Goal: Task Accomplishment & Management: Manage account settings

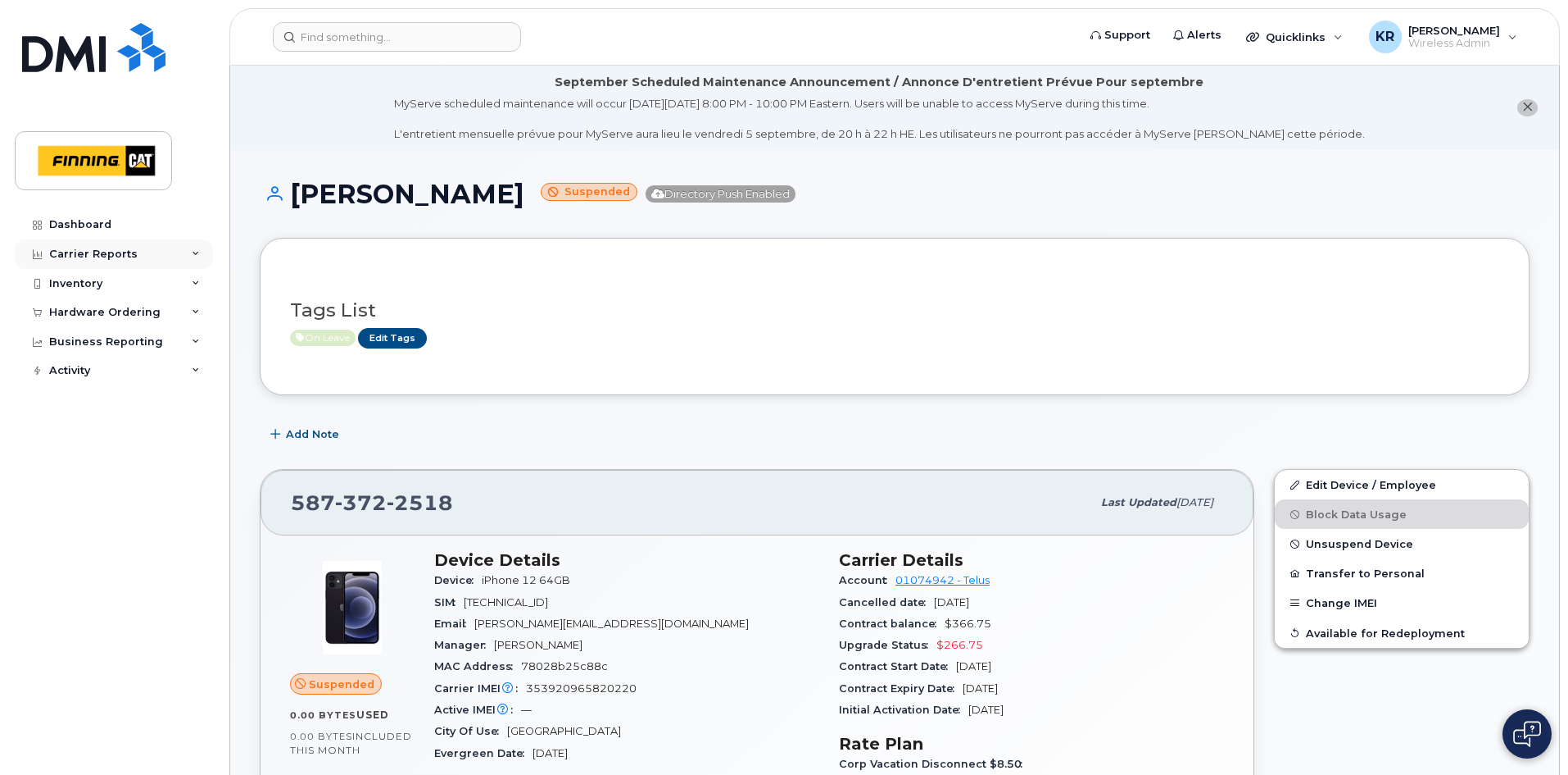
scroll to position [246, 0]
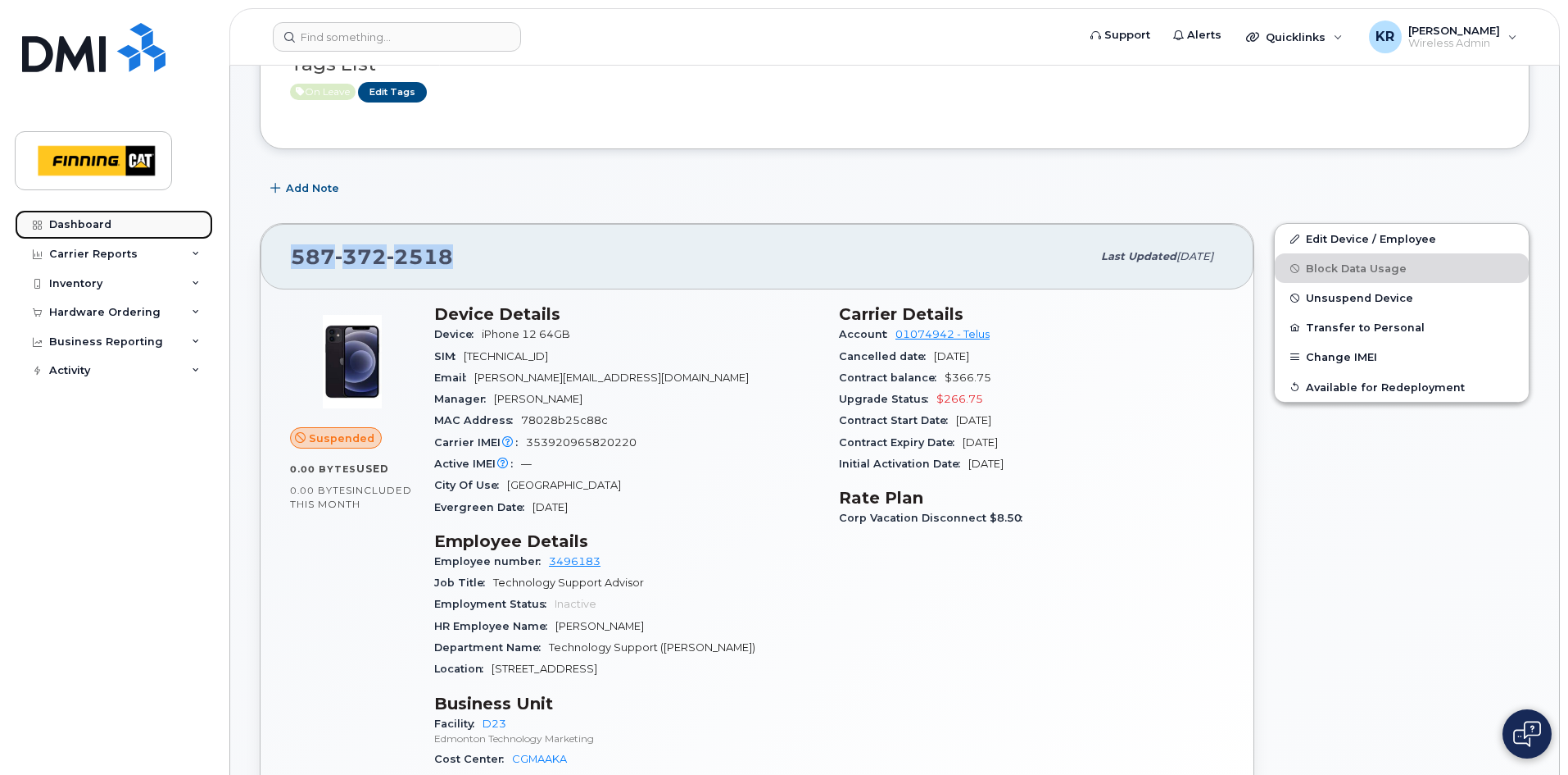
click at [82, 224] on div "Dashboard" at bounding box center [80, 224] width 62 height 14
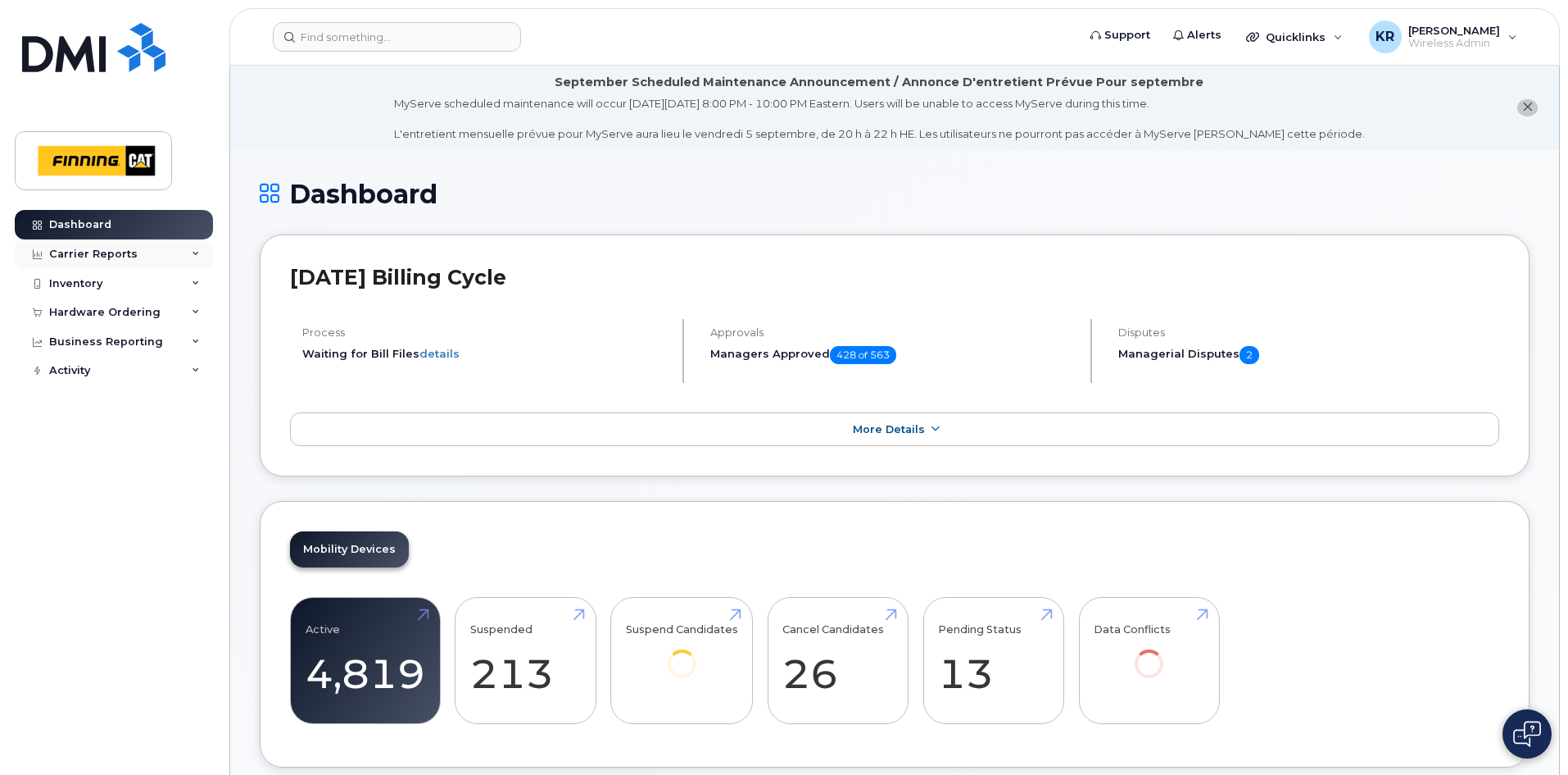
click at [187, 253] on div "Carrier Reports" at bounding box center [113, 254] width 198 height 30
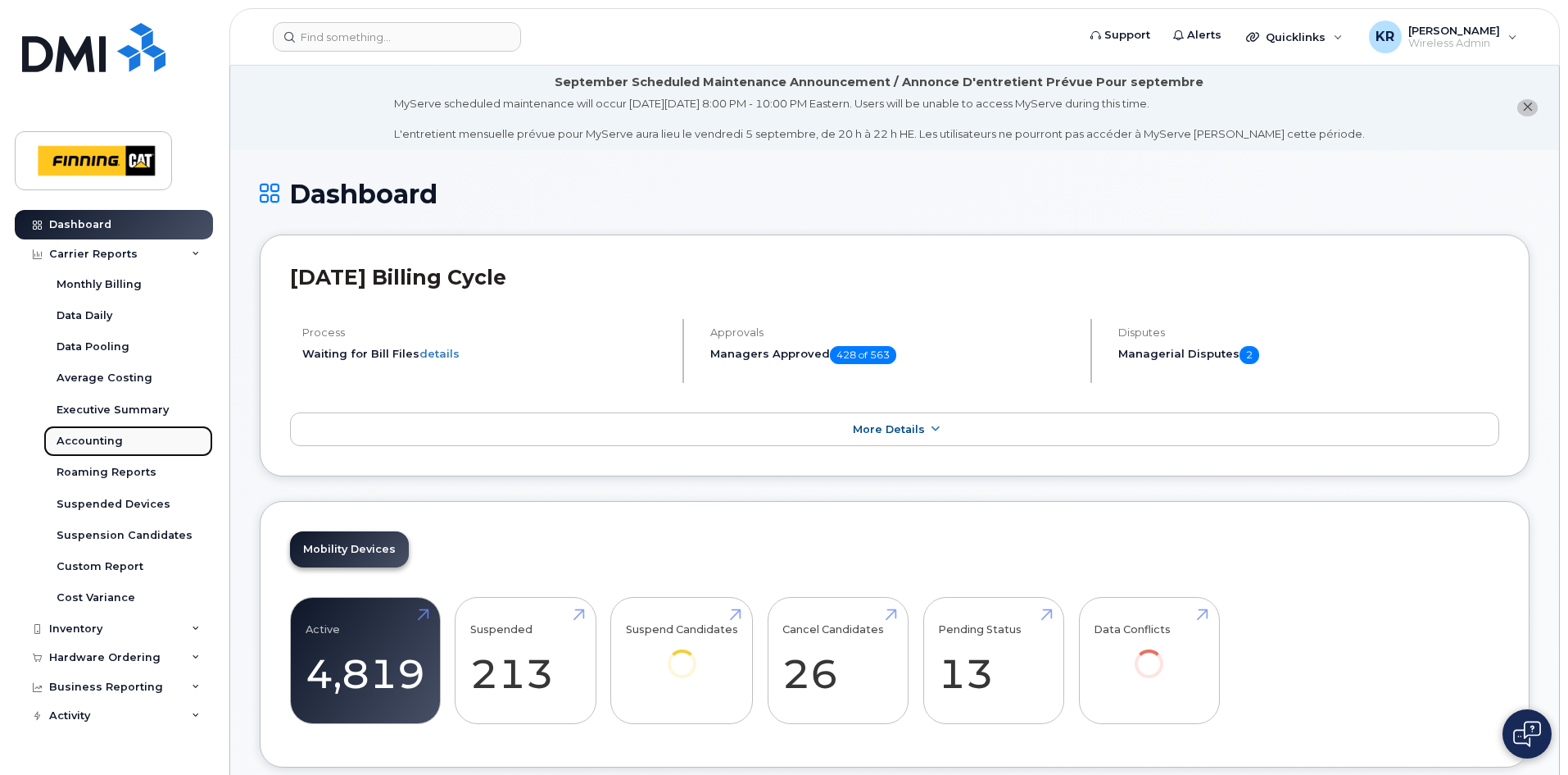
click at [94, 440] on div "Accounting" at bounding box center [90, 441] width 67 height 14
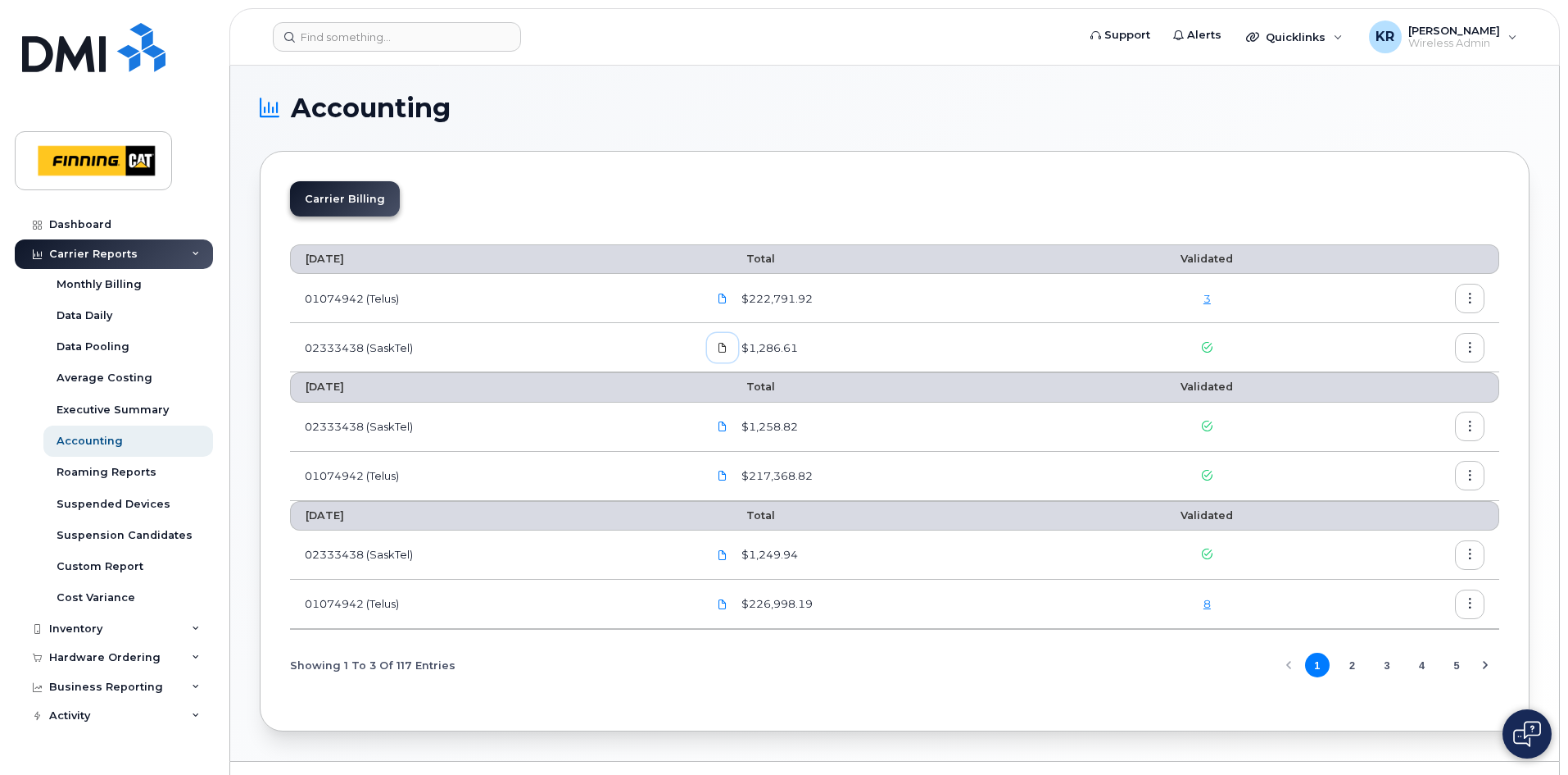
click at [725, 351] on icon at bounding box center [722, 347] width 10 height 10
click at [1468, 353] on button "button" at bounding box center [1469, 347] width 30 height 30
click at [1391, 413] on span "Download" at bounding box center [1395, 414] width 64 height 14
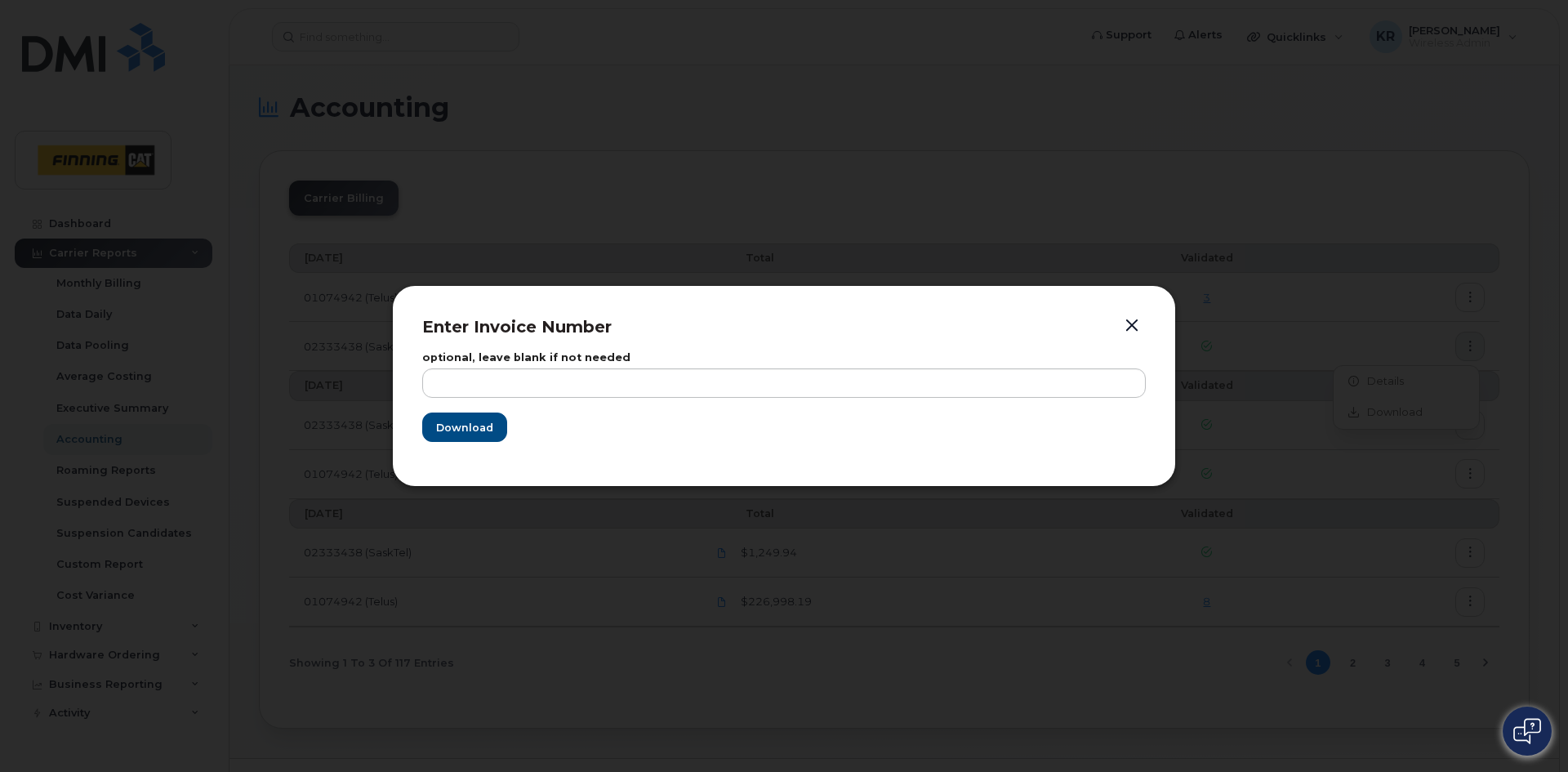
click at [1131, 327] on button "button" at bounding box center [1132, 325] width 24 height 22
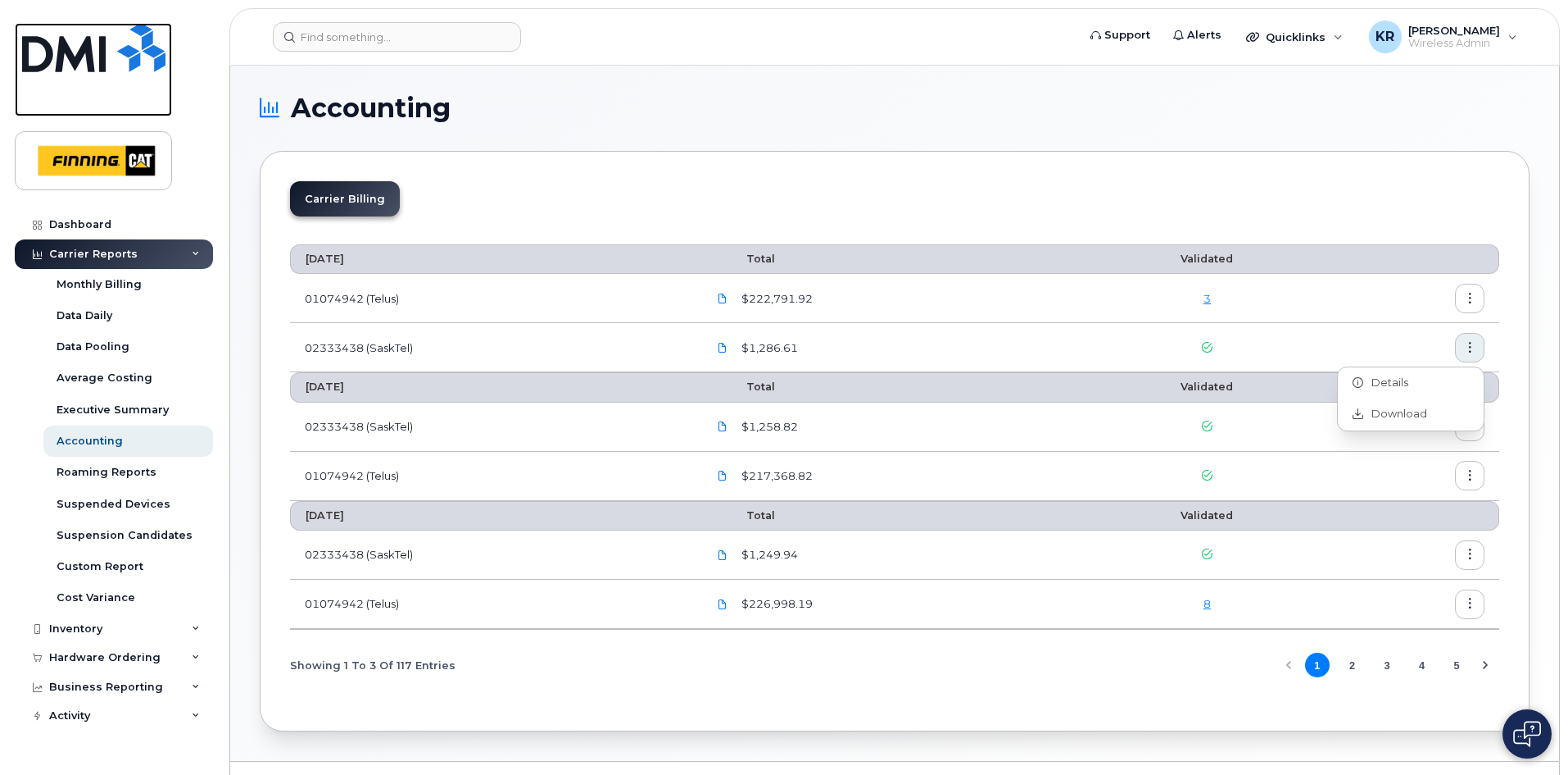
drag, startPoint x: 80, startPoint y: 51, endPoint x: 143, endPoint y: 58, distance: 63.4
click at [80, 51] on img at bounding box center [94, 47] width 143 height 50
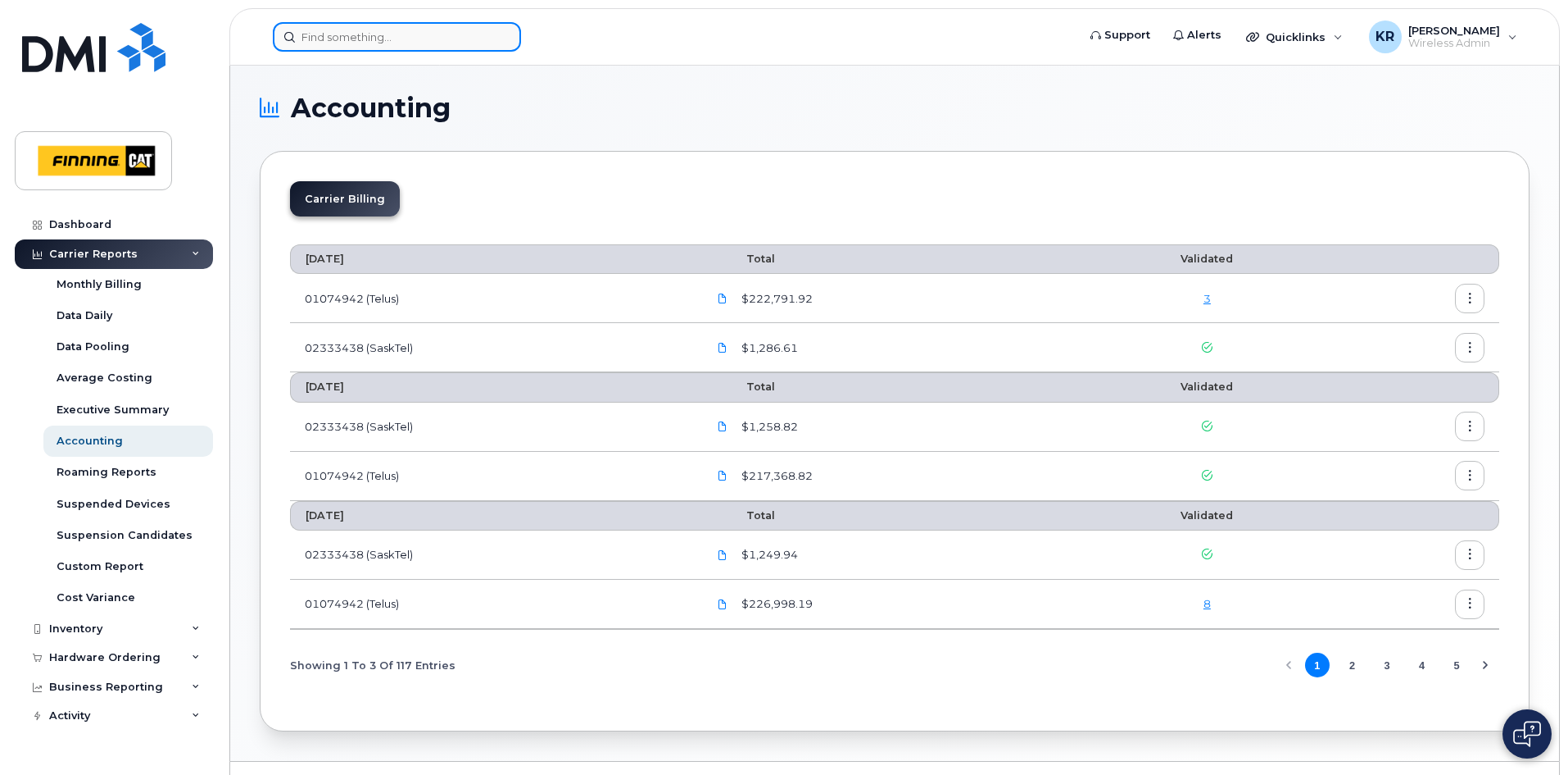
click at [343, 41] on input at bounding box center [397, 37] width 249 height 30
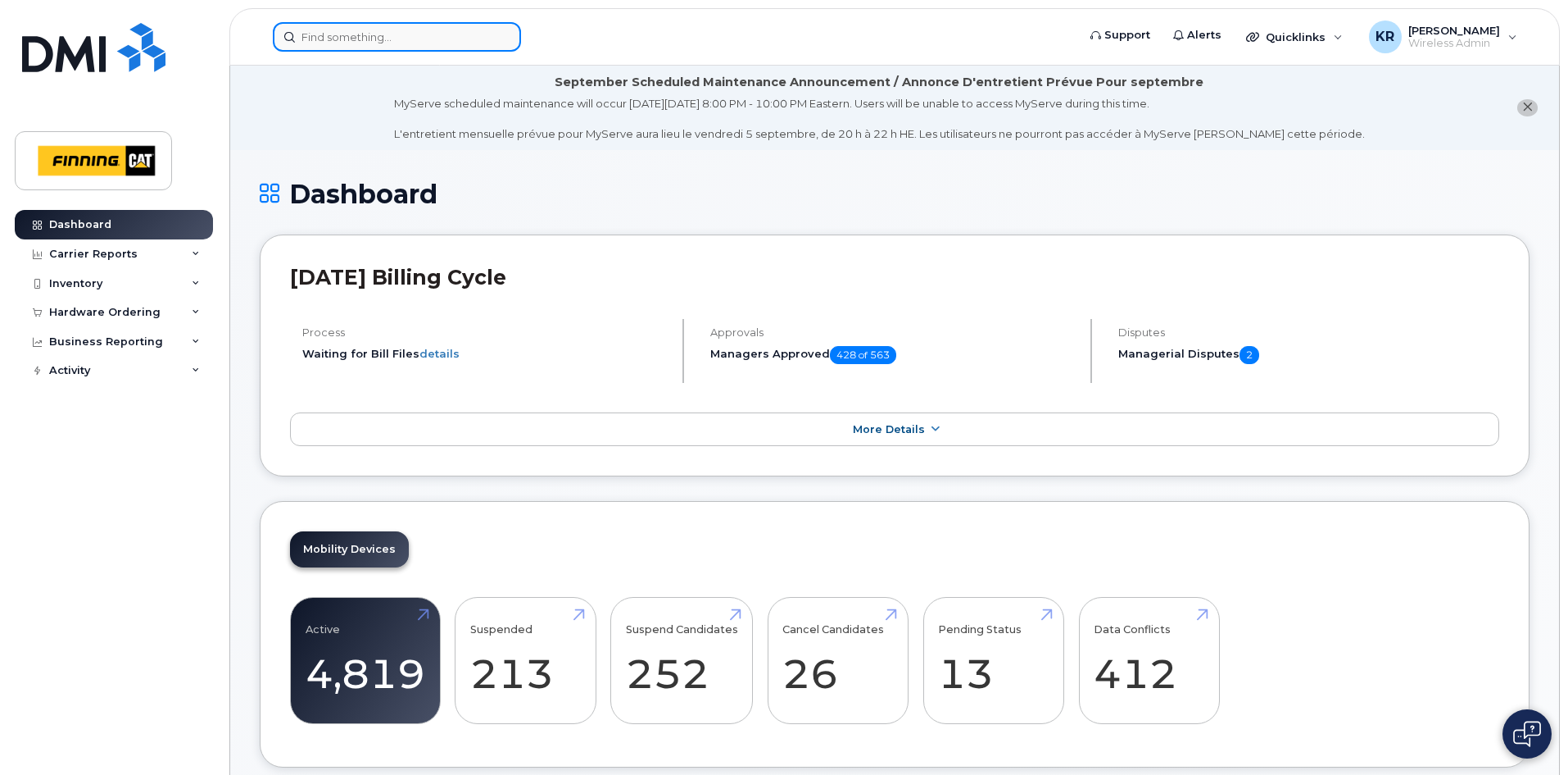
click at [382, 33] on input at bounding box center [397, 37] width 249 height 30
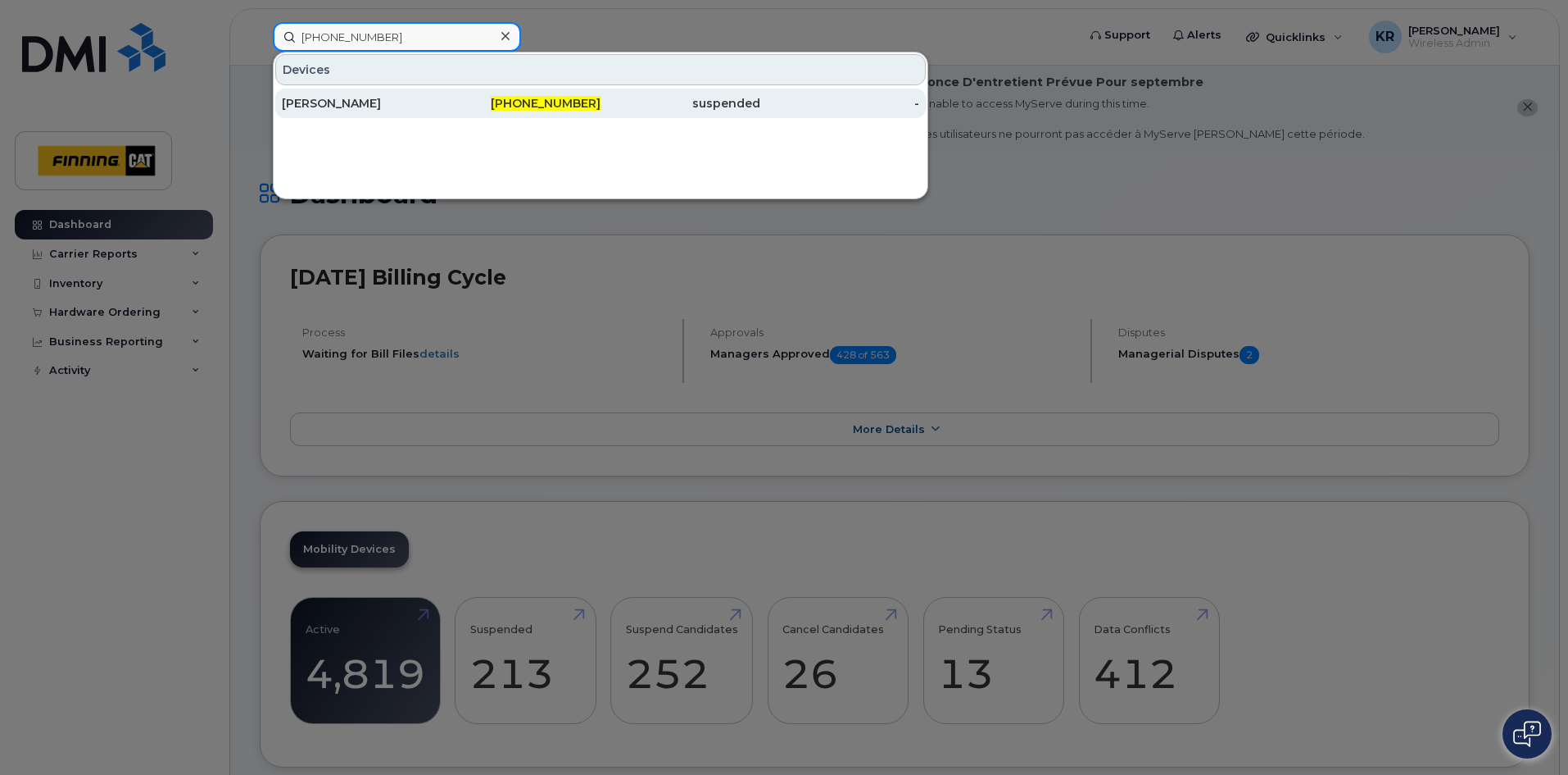
type input "639-994-0279"
click at [515, 105] on span "639-994-0279" at bounding box center [546, 103] width 110 height 14
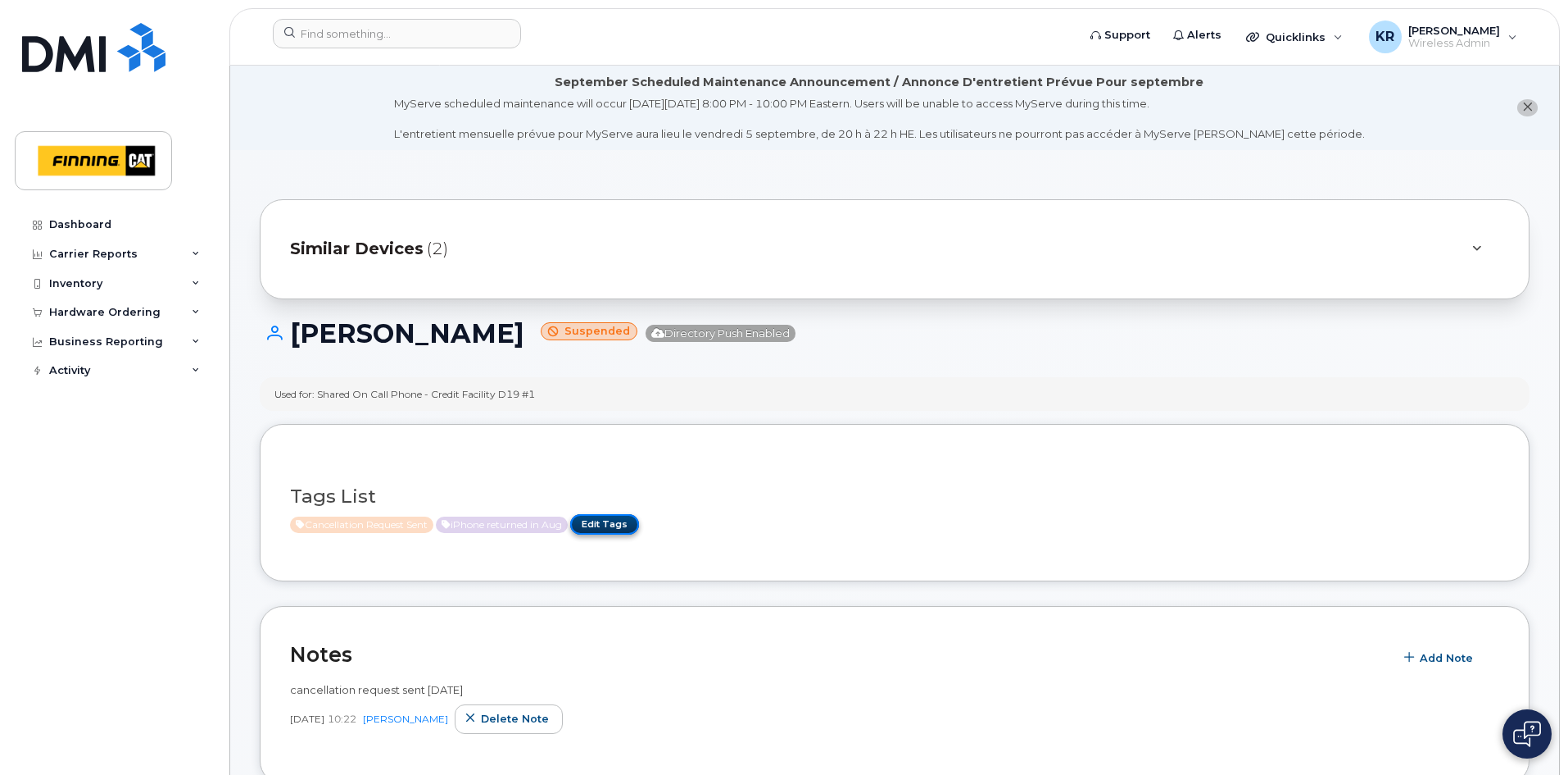
click at [621, 515] on link "Edit Tags" at bounding box center [604, 524] width 68 height 21
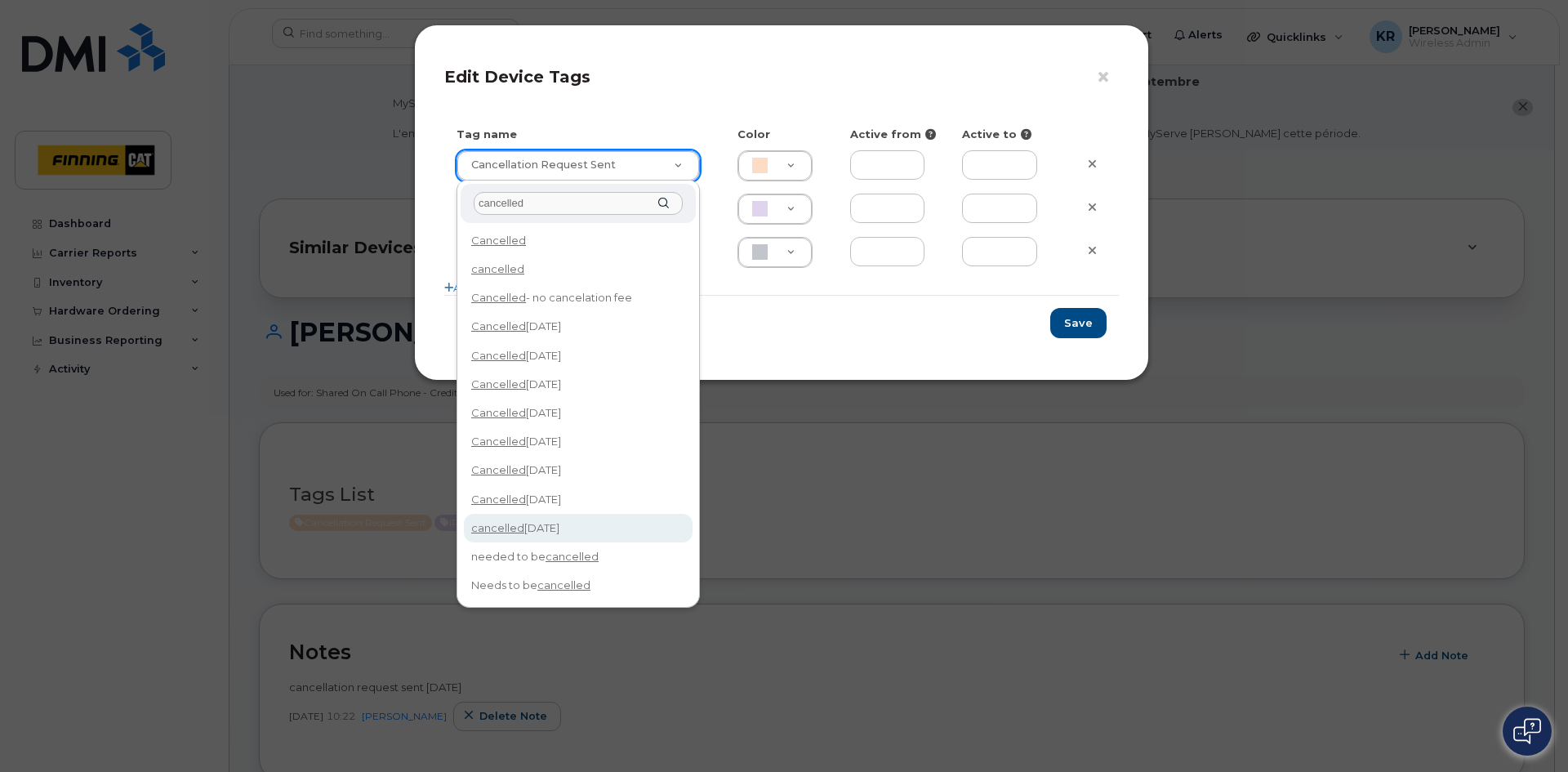
type input "cancelled"
type input "cancelled Sept 14/25"
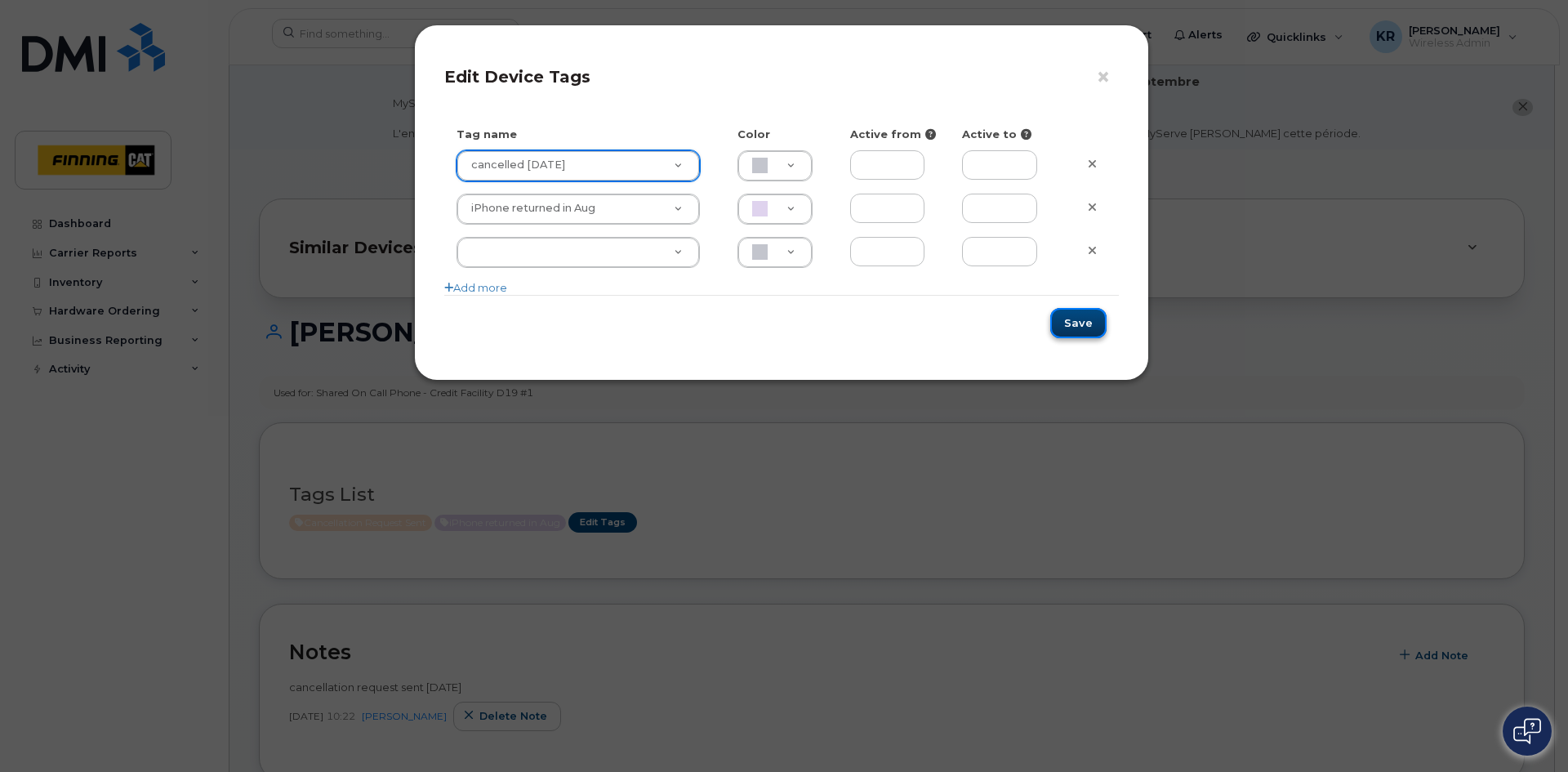
click at [1070, 324] on button "Save" at bounding box center [1079, 323] width 57 height 31
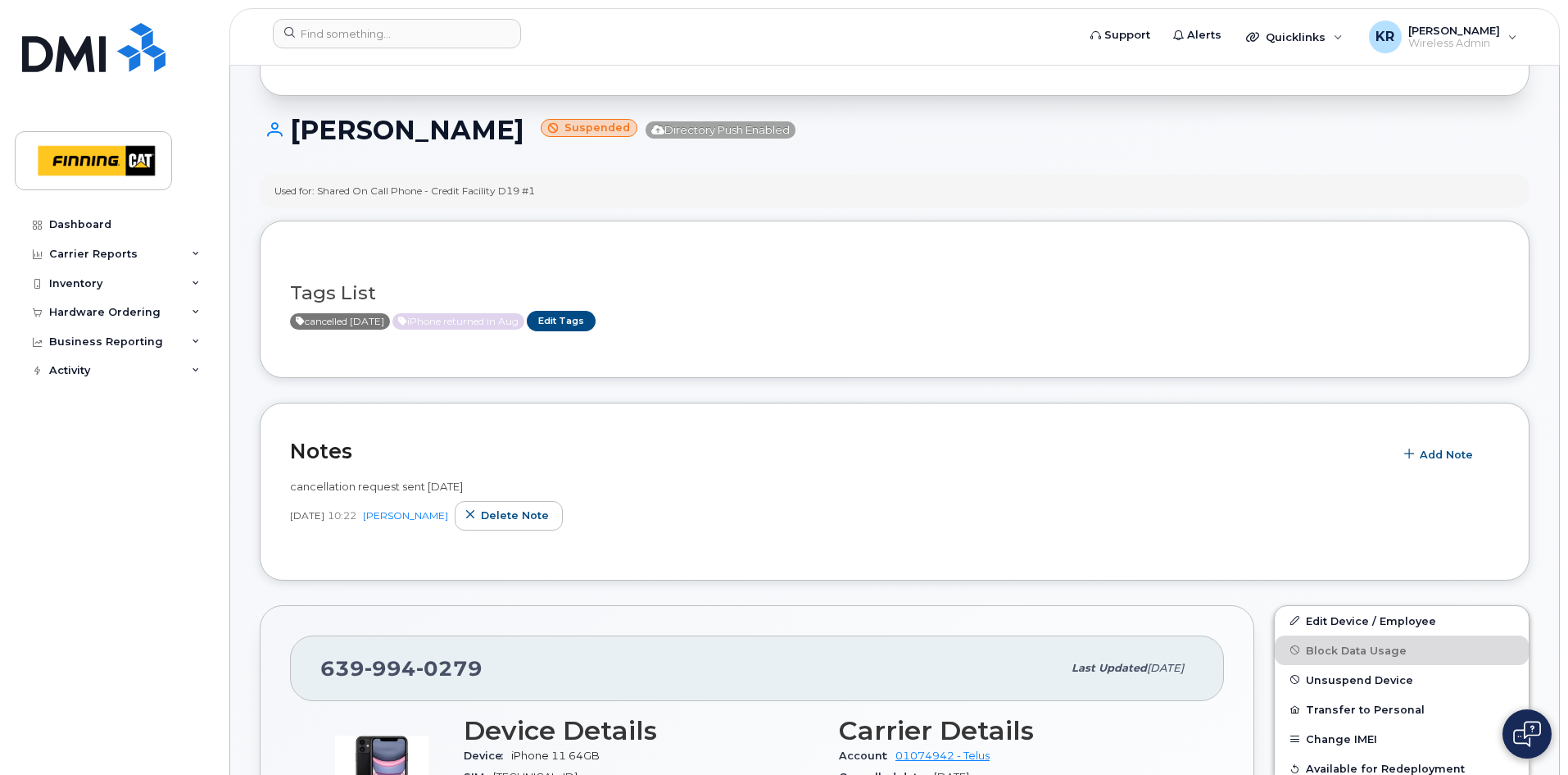
scroll to position [246, 0]
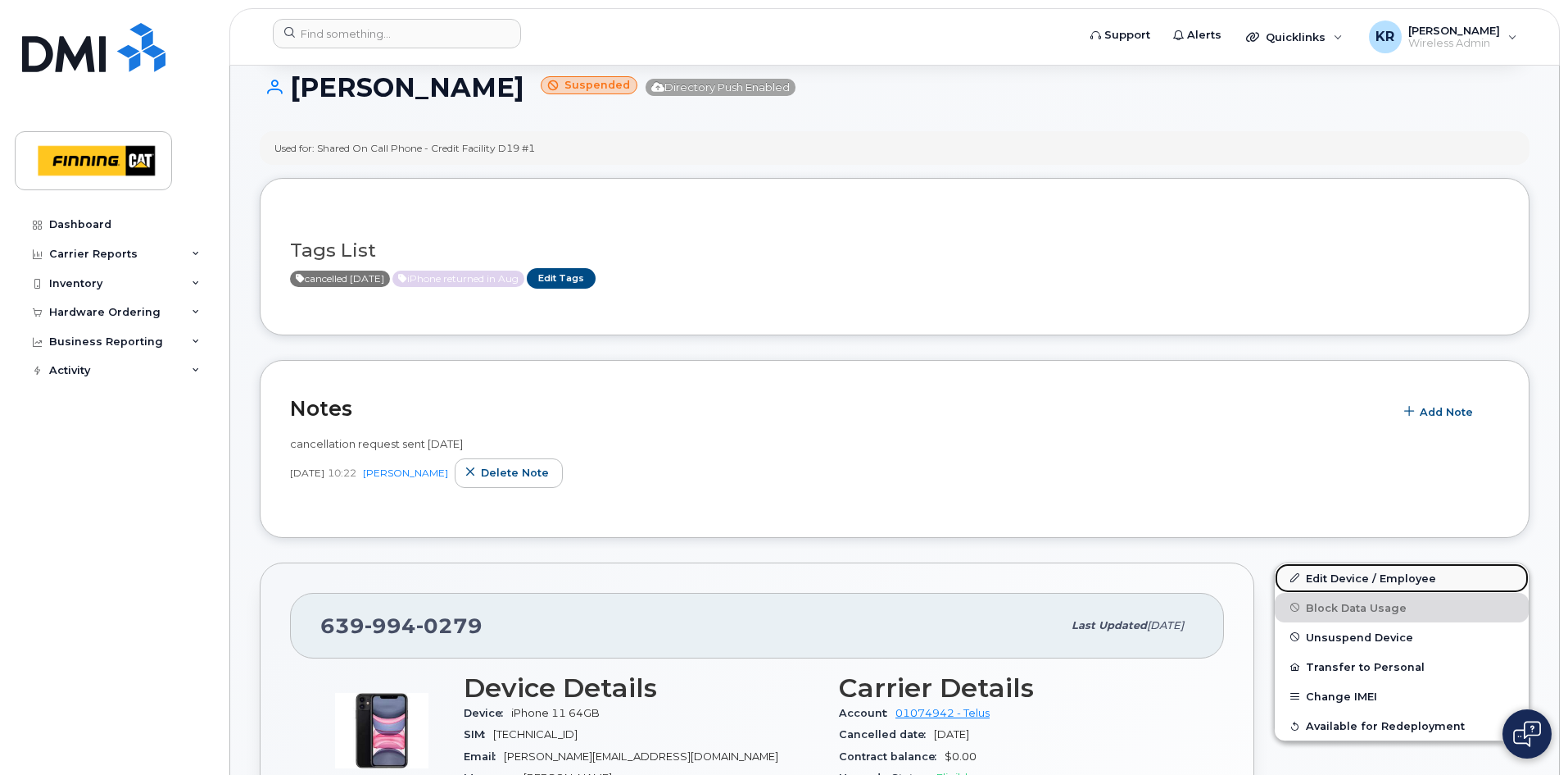
drag, startPoint x: 1358, startPoint y: 582, endPoint x: 1350, endPoint y: 571, distance: 13.6
click at [1358, 582] on link "Edit Device / Employee" at bounding box center [1401, 578] width 254 height 30
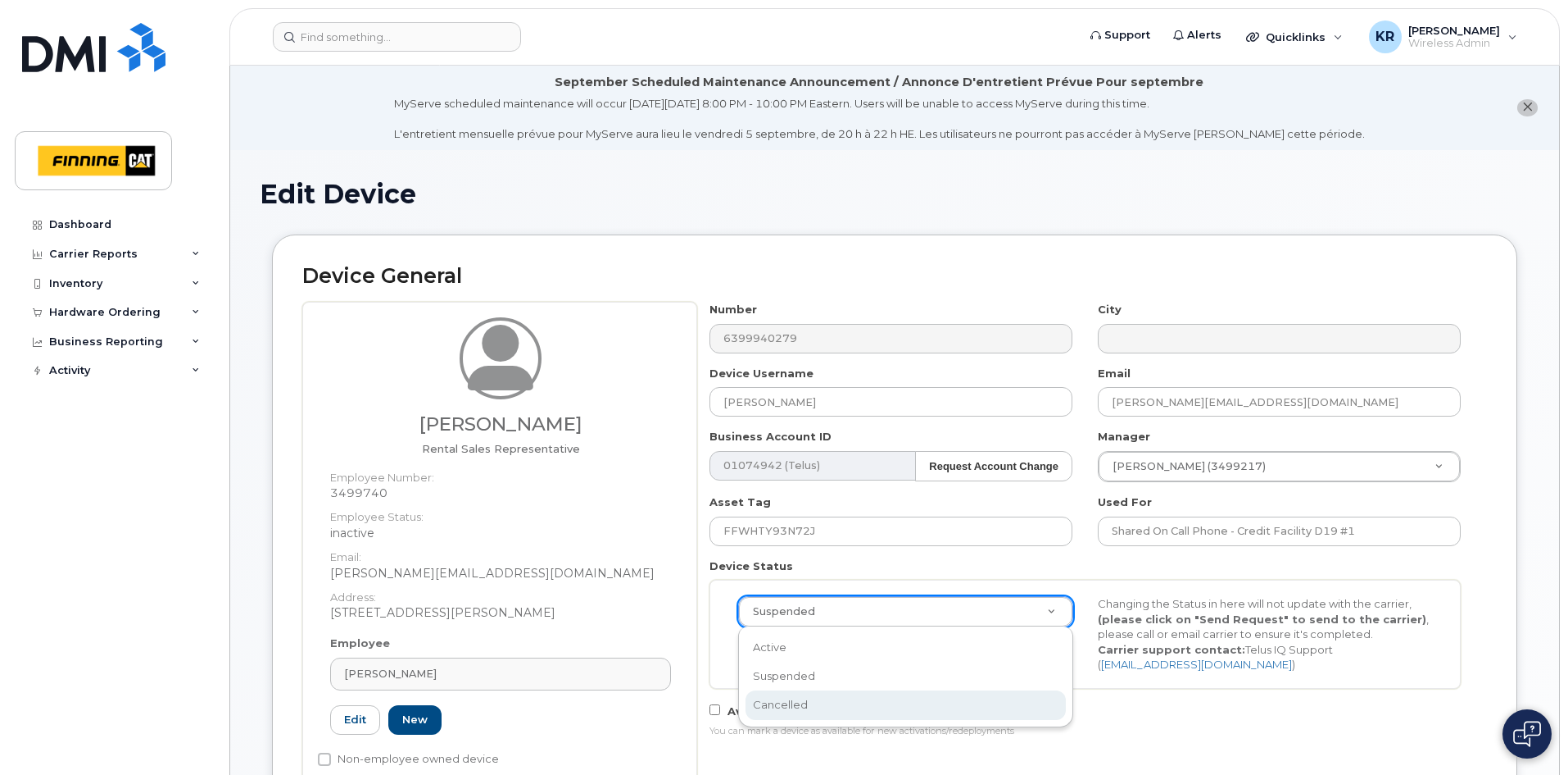
select select "cancelled"
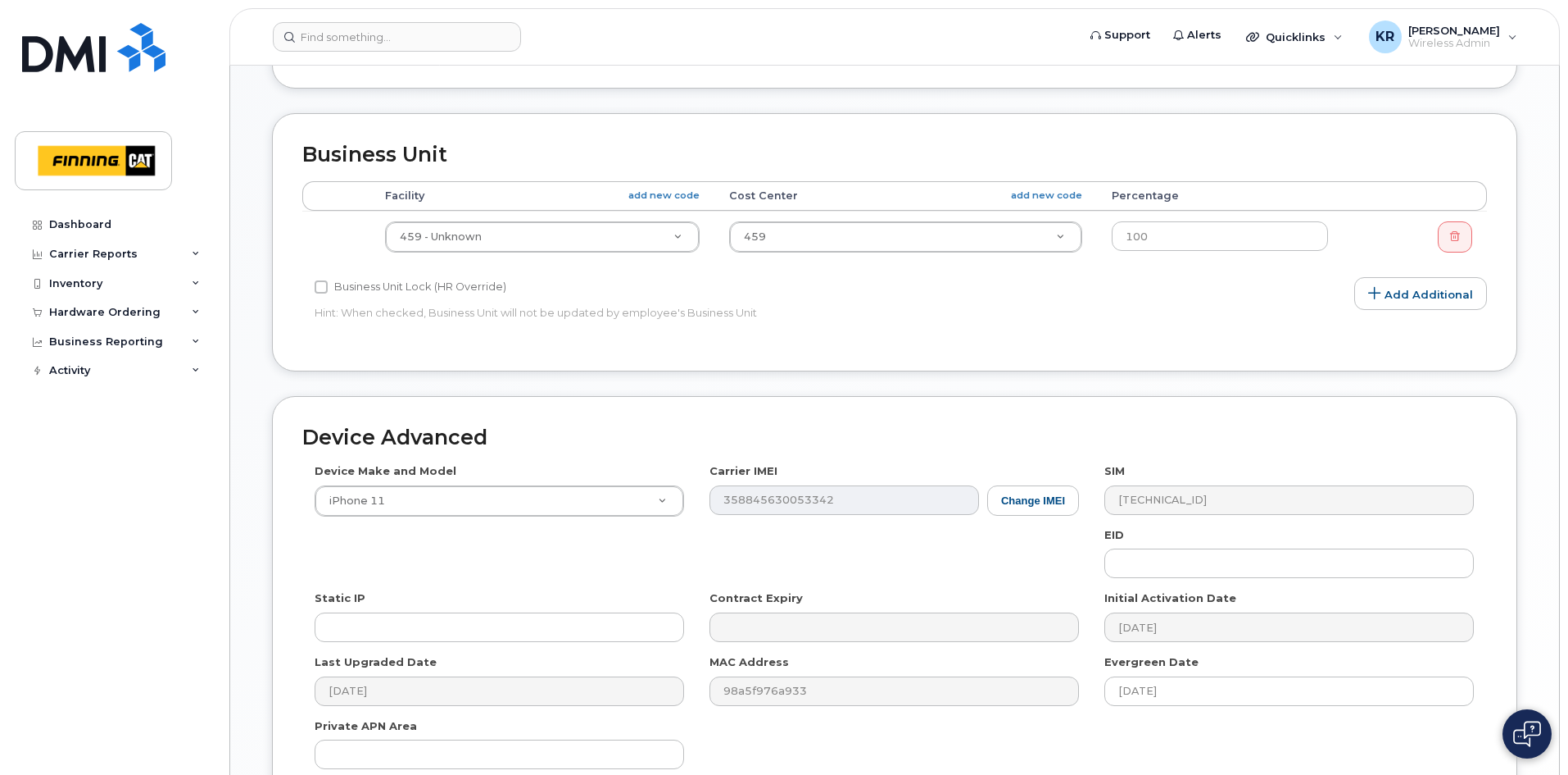
scroll to position [983, 0]
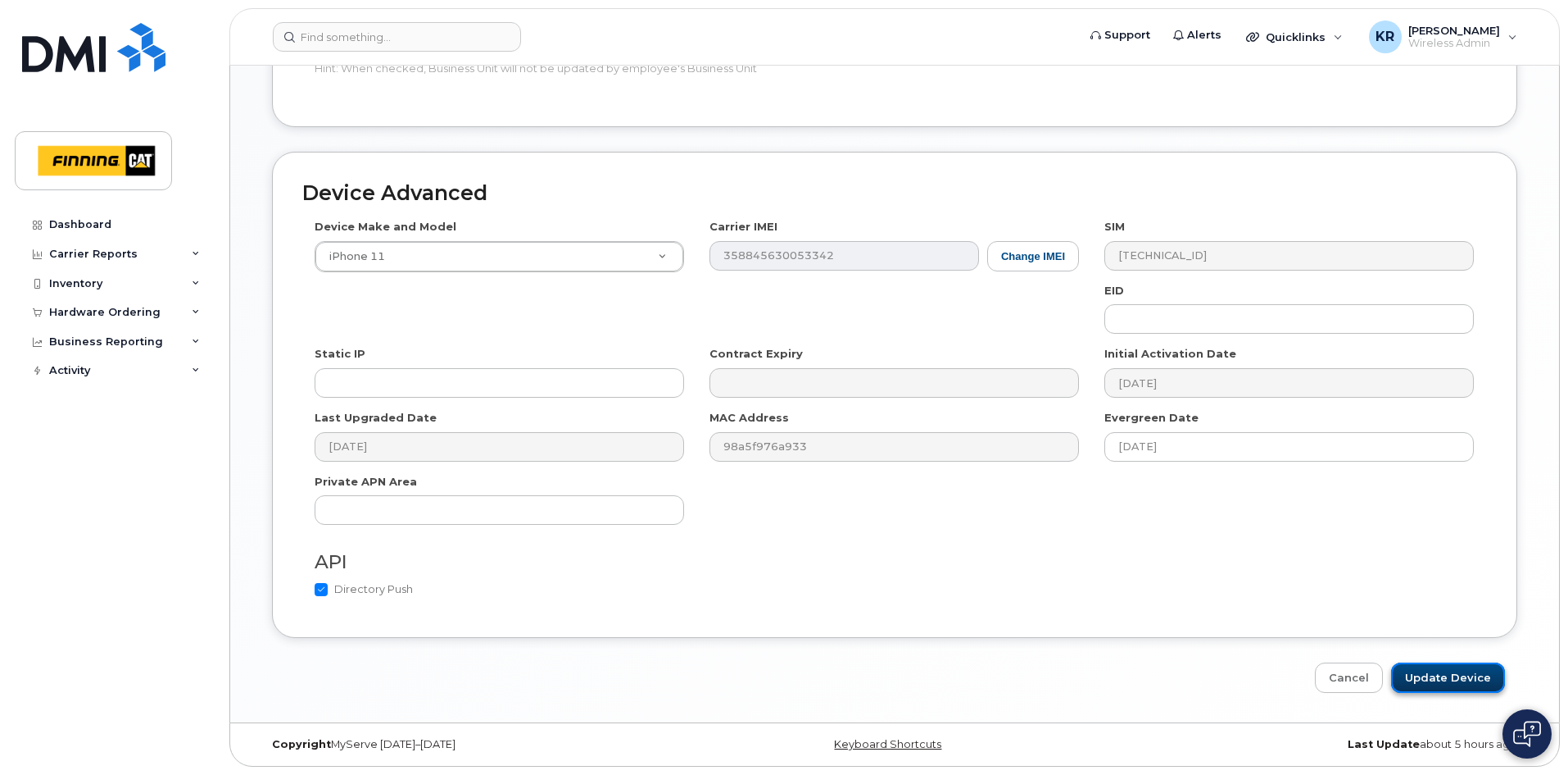
click at [1454, 671] on input "Update Device" at bounding box center [1447, 678] width 113 height 31
type input "Saving..."
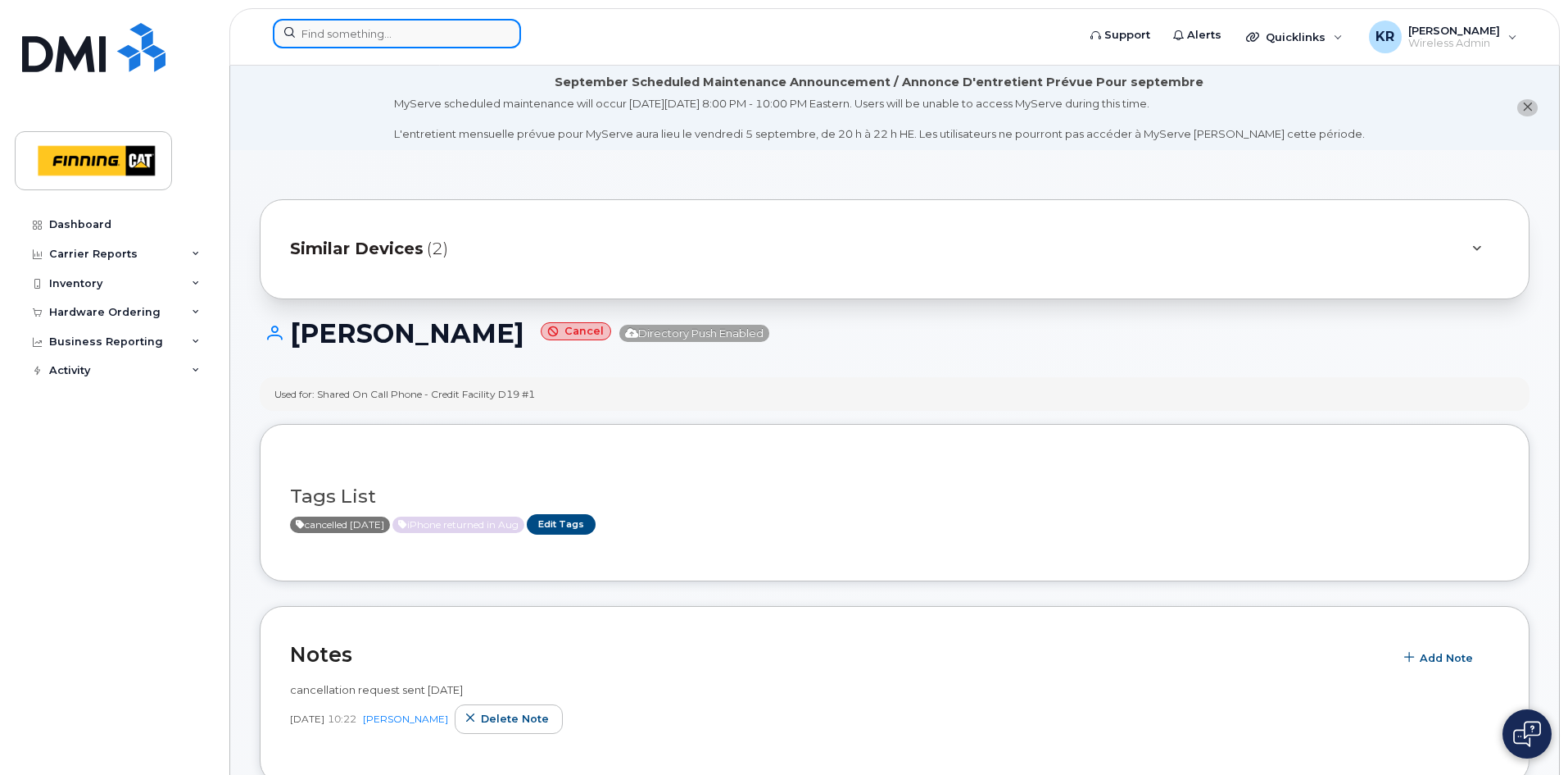
click at [372, 33] on input at bounding box center [397, 33] width 249 height 30
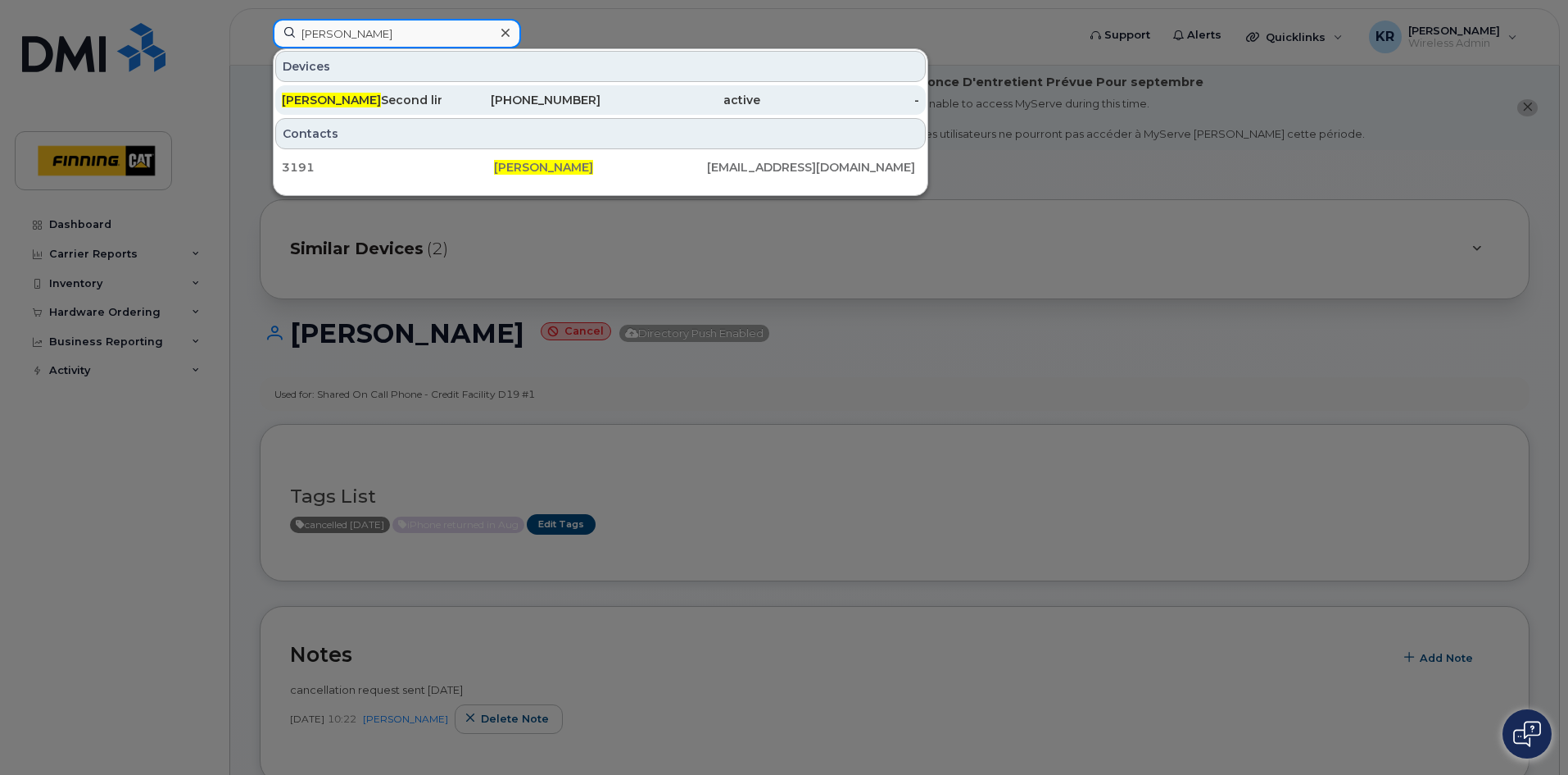
type input "[PERSON_NAME]"
click at [407, 101] on div "[PERSON_NAME] Second line" at bounding box center [361, 100] width 159 height 16
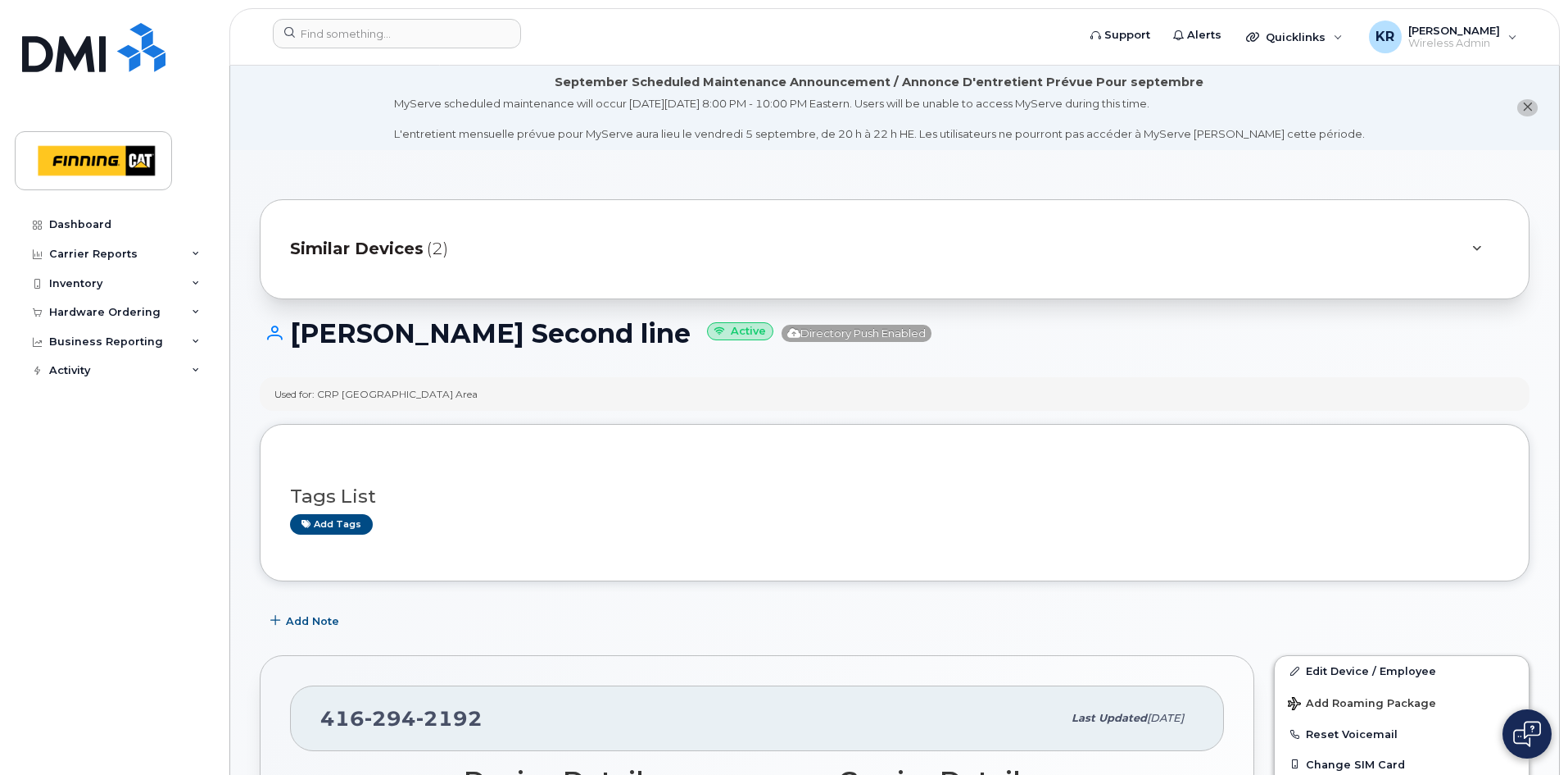
click at [376, 249] on span "Similar Devices" at bounding box center [357, 249] width 133 height 23
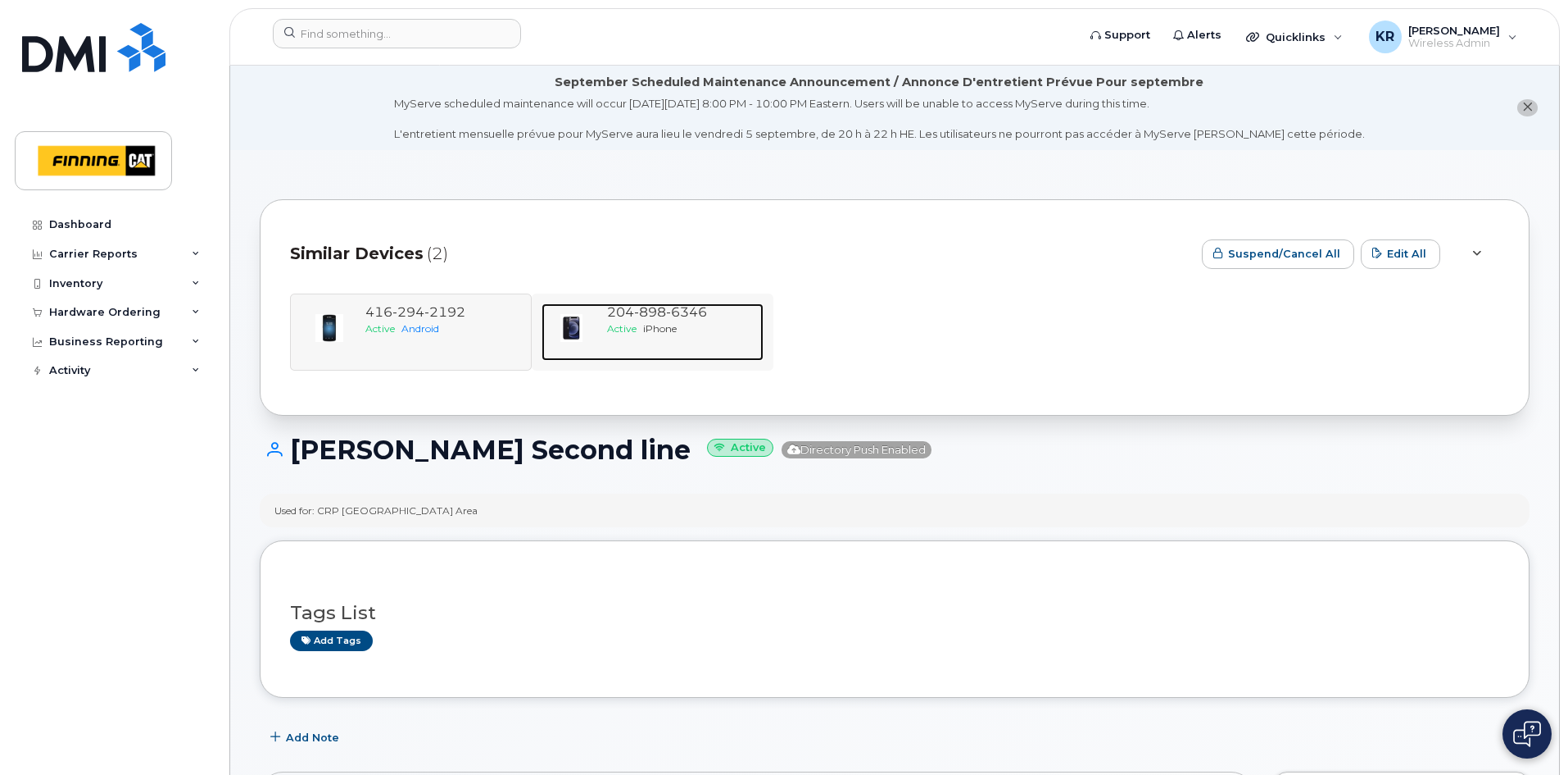
click at [657, 320] on div "[PHONE_NUMBER]" at bounding box center [682, 313] width 150 height 19
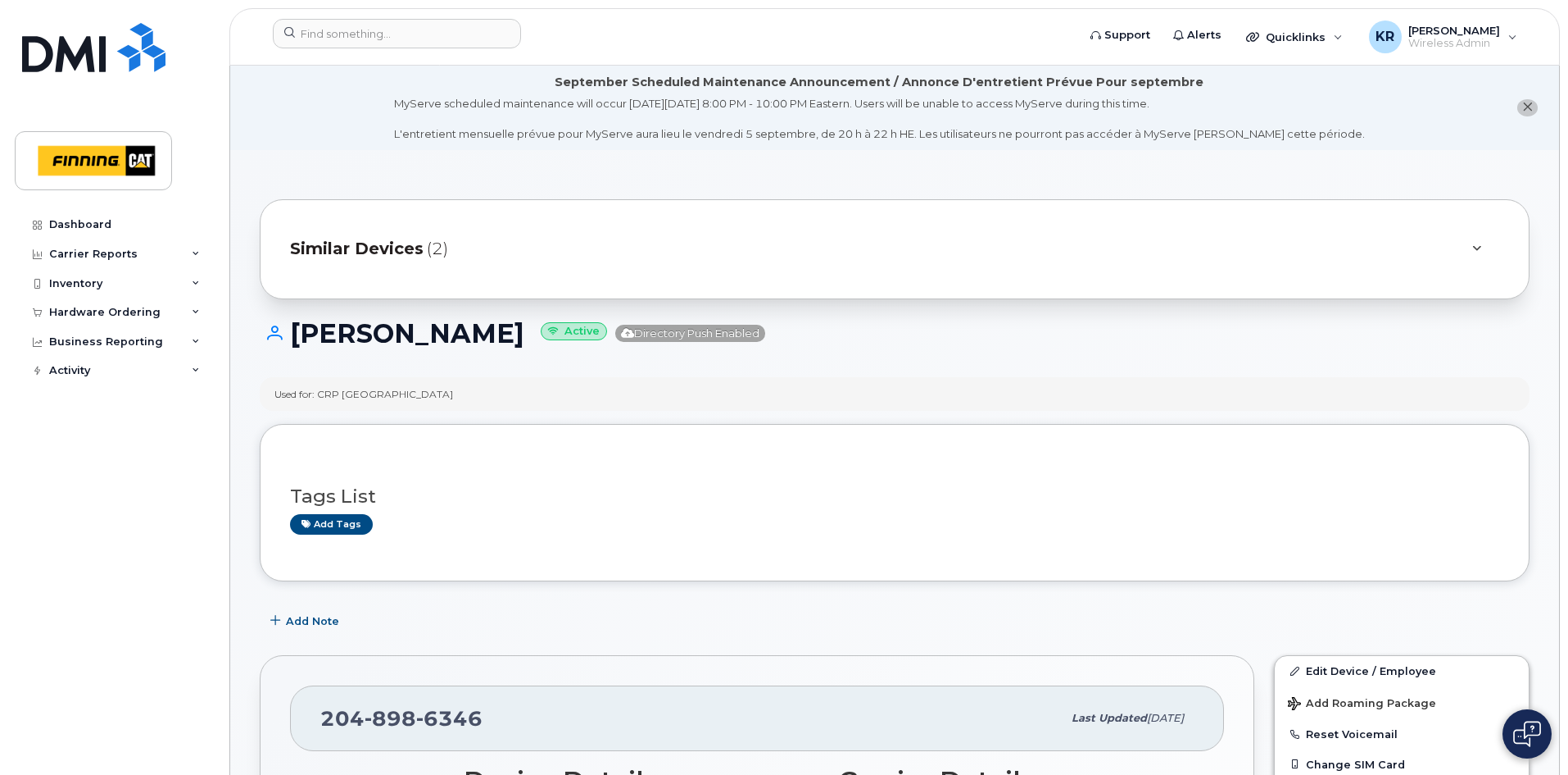
click at [356, 250] on span "Similar Devices" at bounding box center [357, 249] width 133 height 23
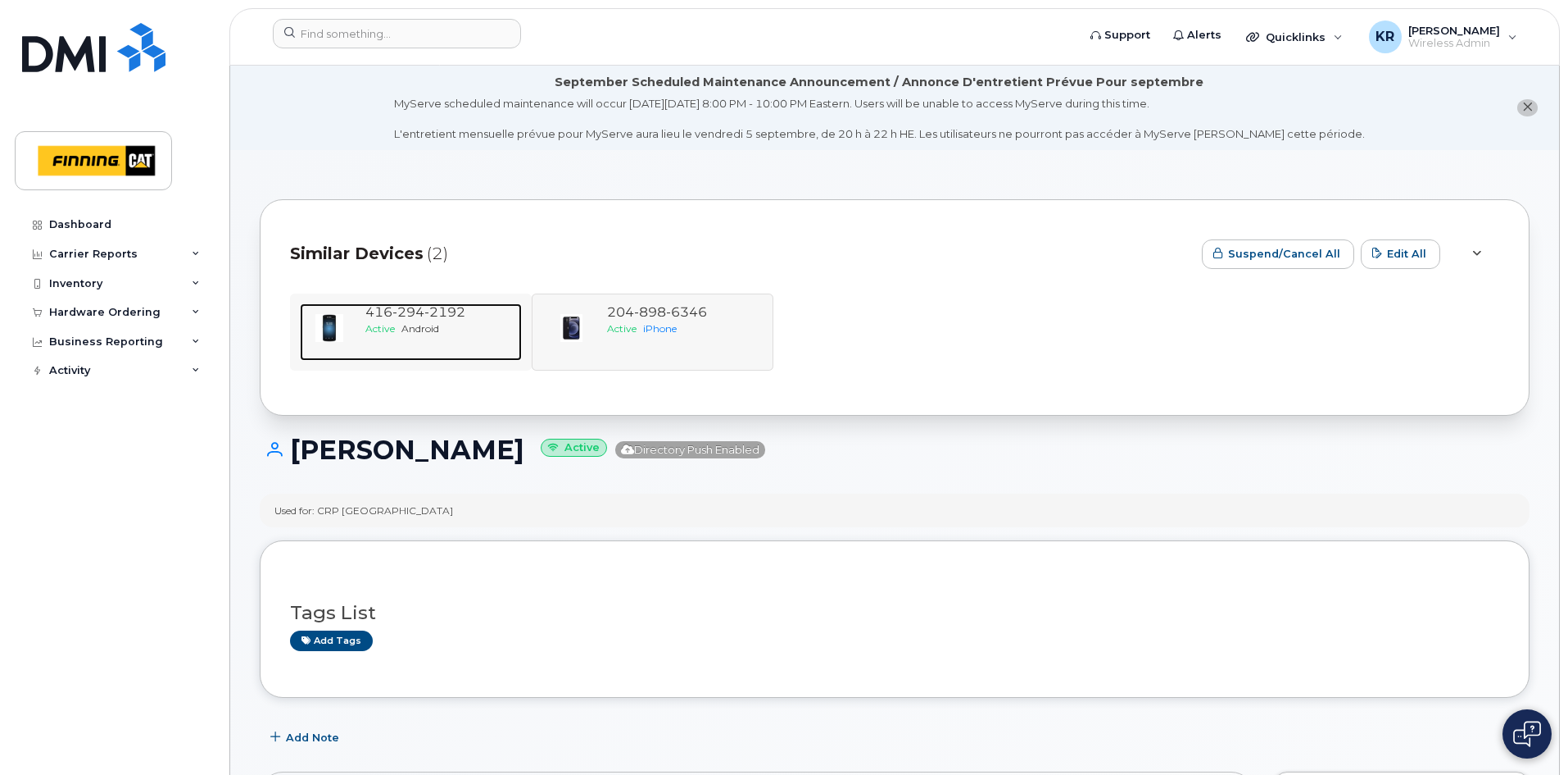
click at [411, 318] on span "294" at bounding box center [408, 311] width 32 height 15
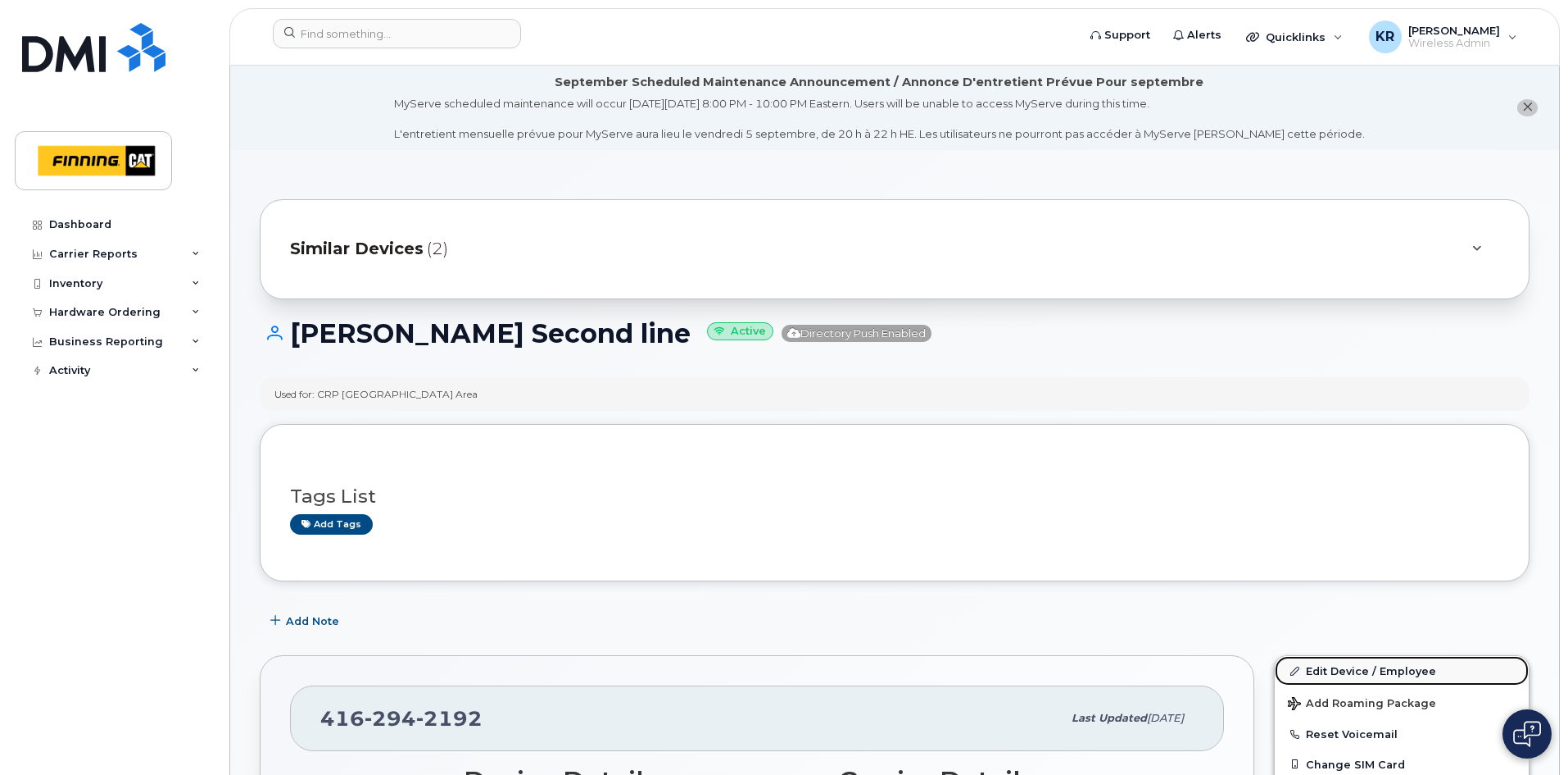
click at [1312, 666] on link "Edit Device / Employee" at bounding box center [1401, 670] width 254 height 30
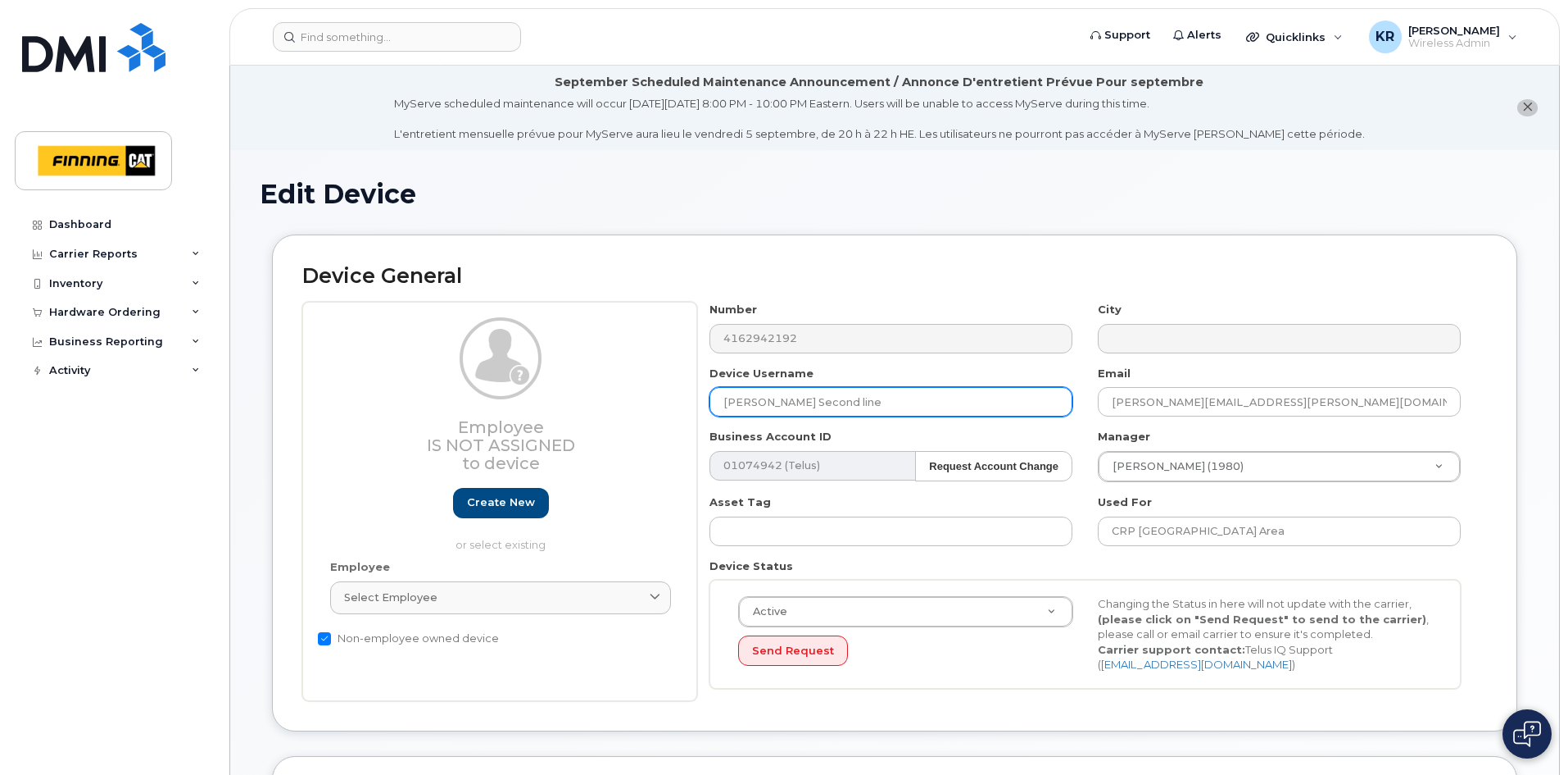
click at [884, 404] on input "[PERSON_NAME] Second line" at bounding box center [891, 401] width 363 height 30
type input "[PERSON_NAME] Second line"
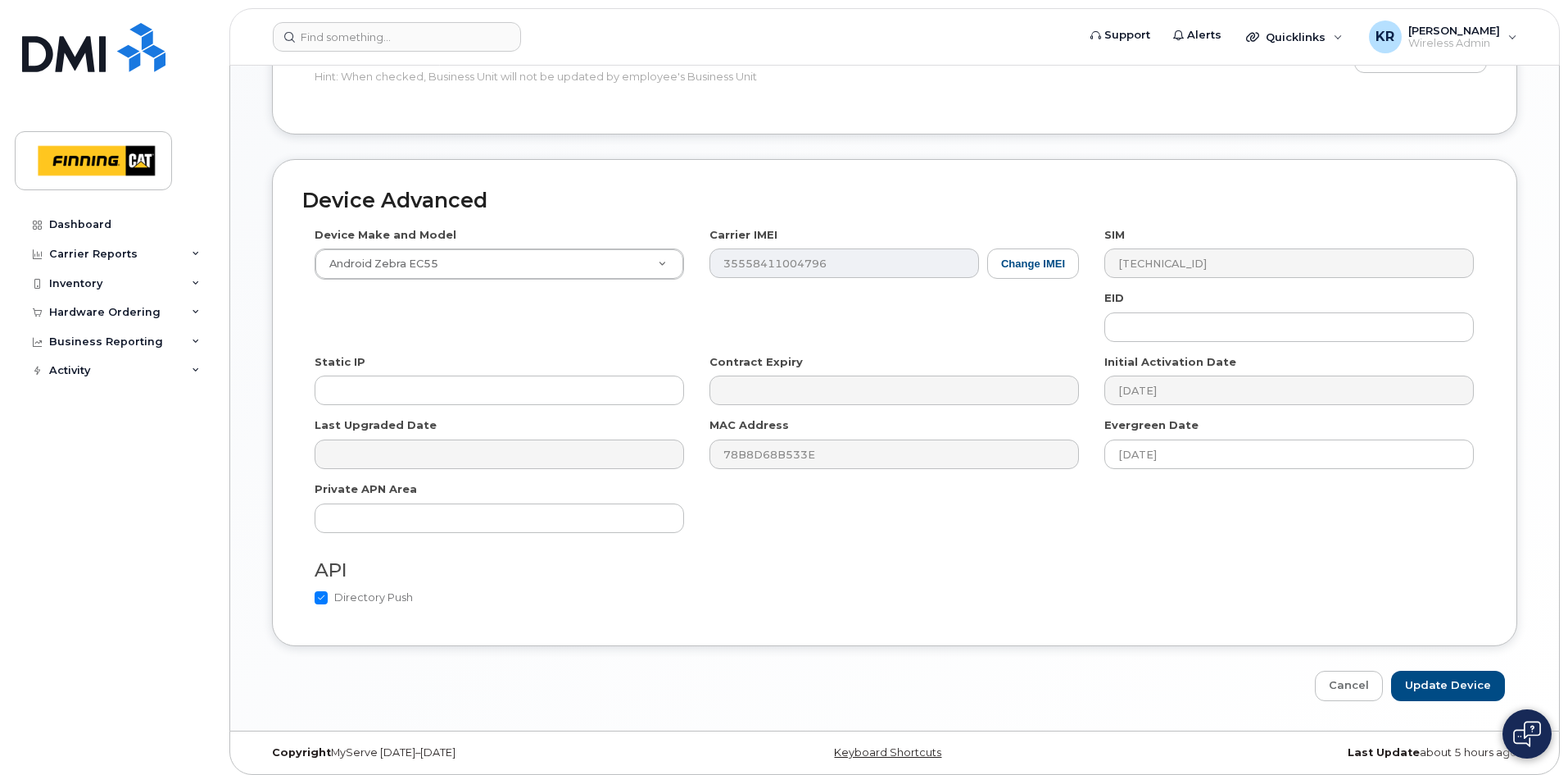
scroll to position [887, 0]
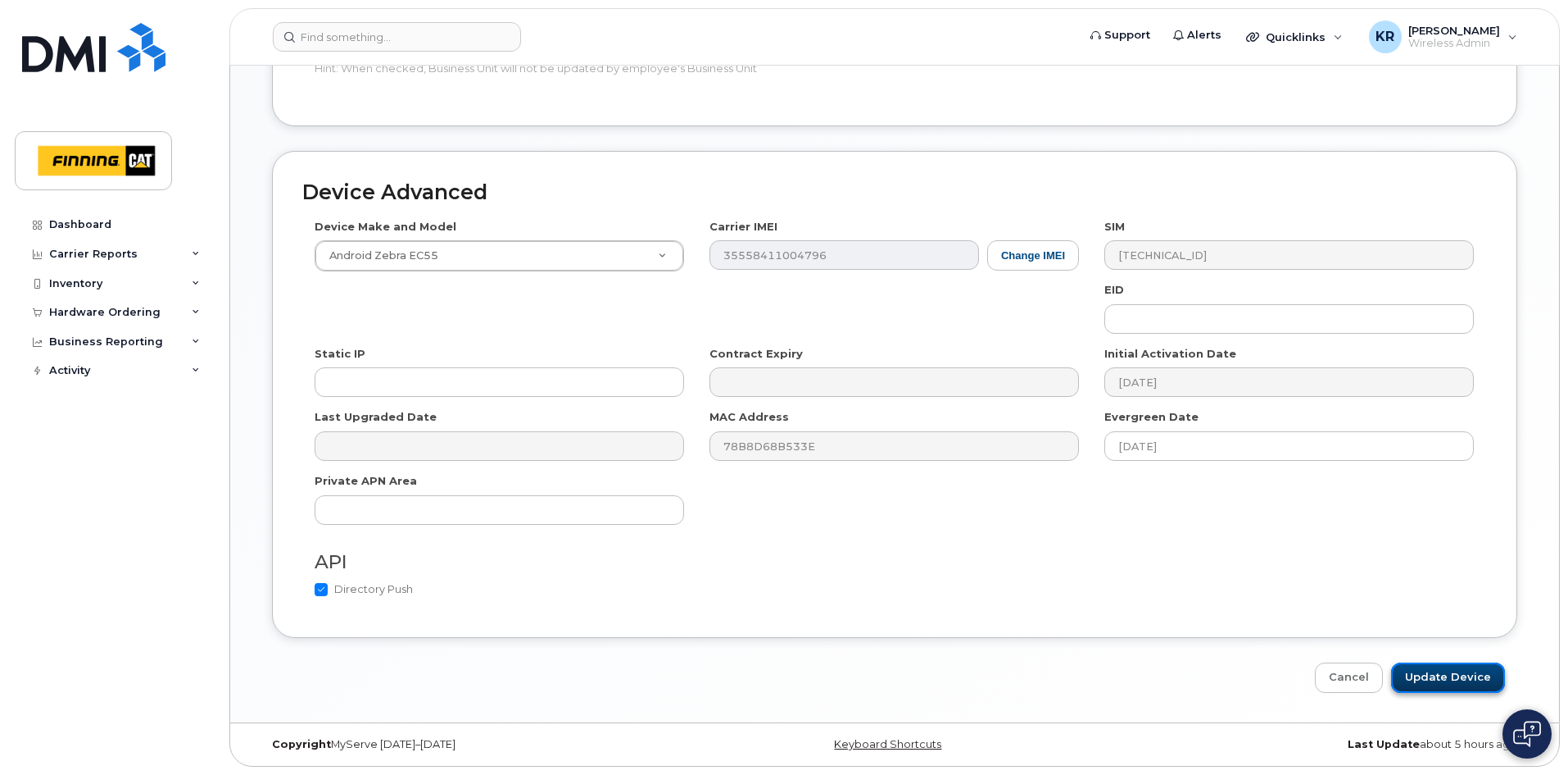
click at [1442, 684] on input "Update Device" at bounding box center [1447, 678] width 113 height 31
type input "Saving..."
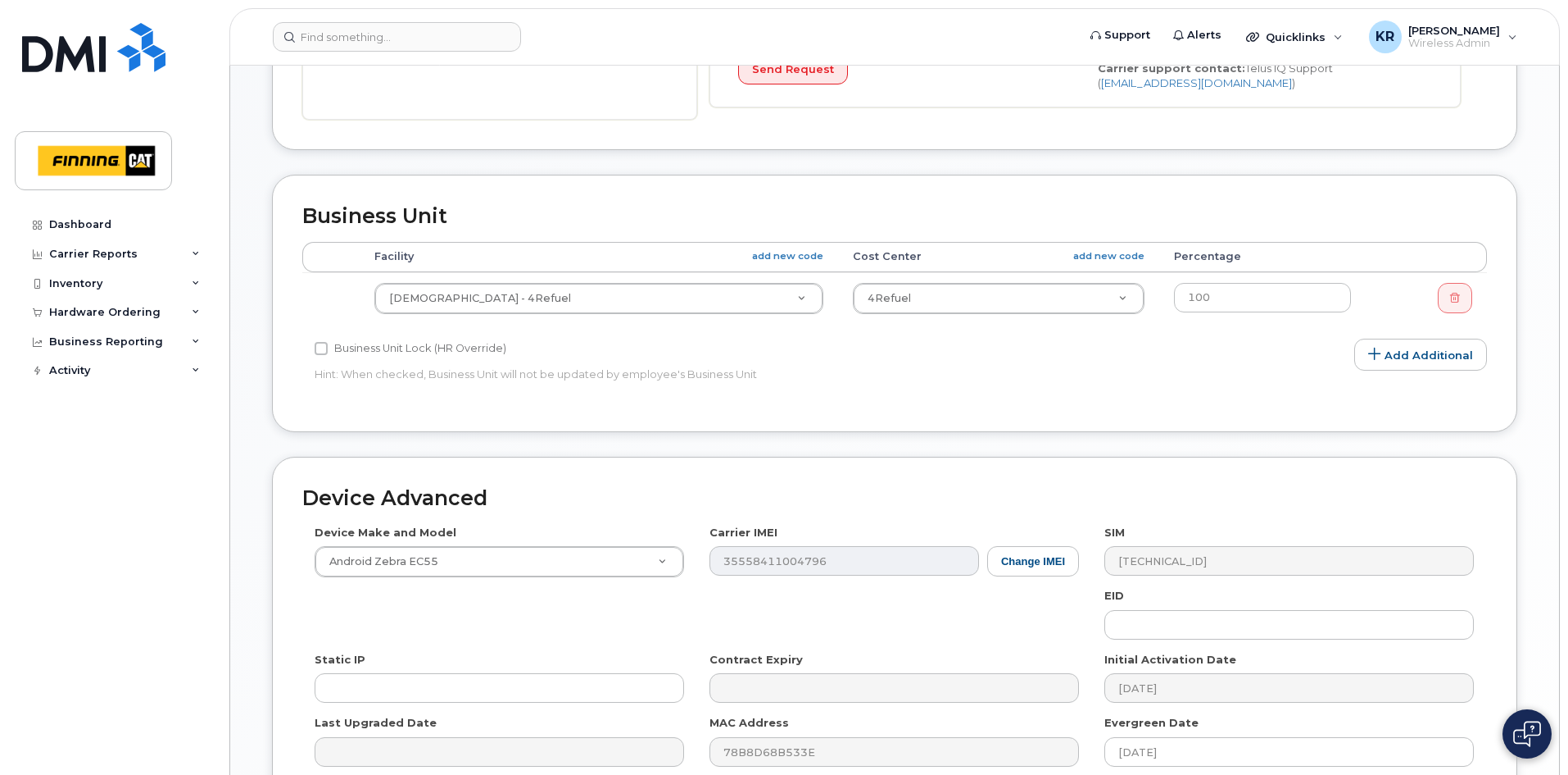
scroll to position [559, 0]
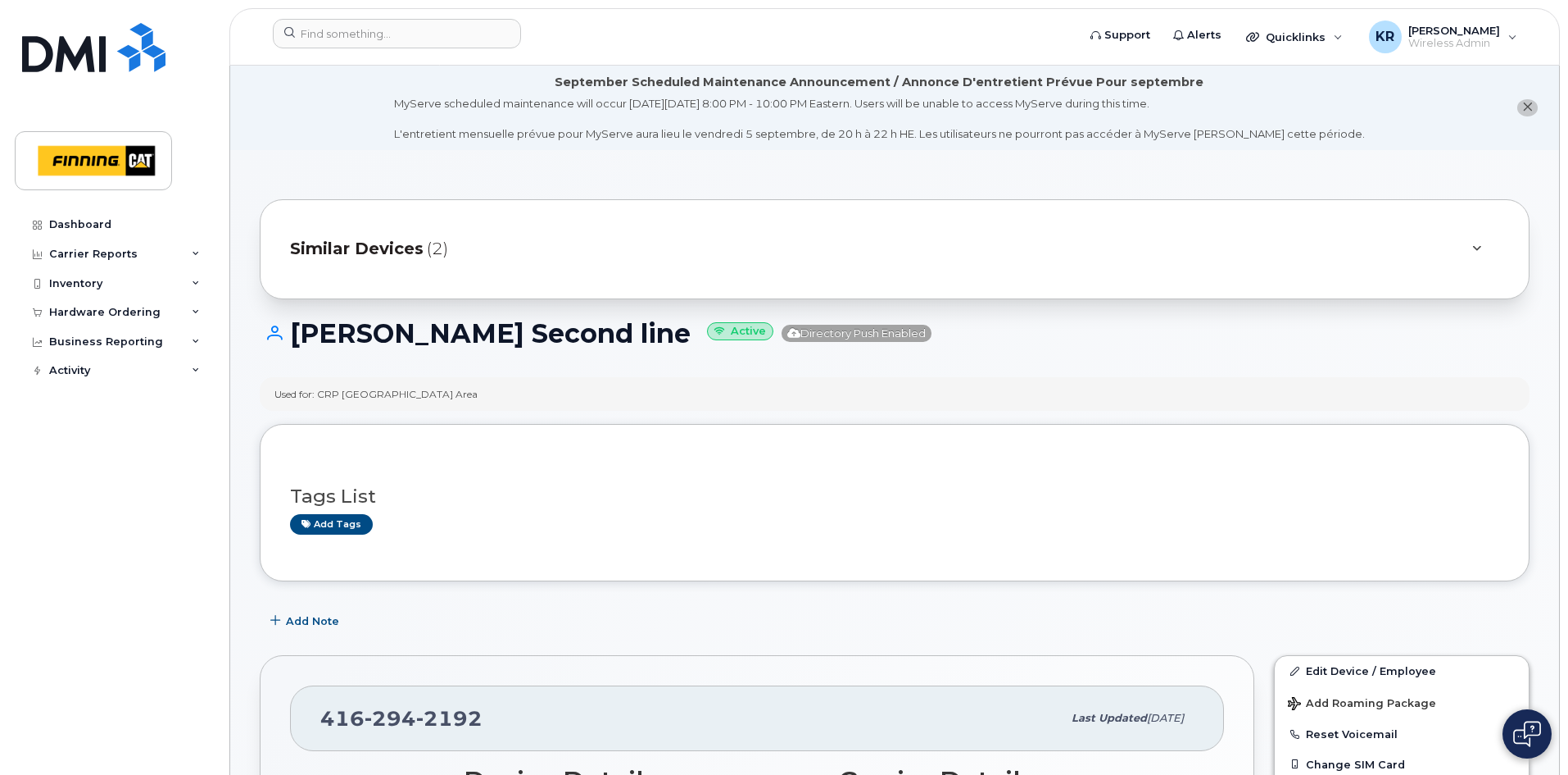
click at [394, 249] on span "Similar Devices" at bounding box center [357, 249] width 133 height 23
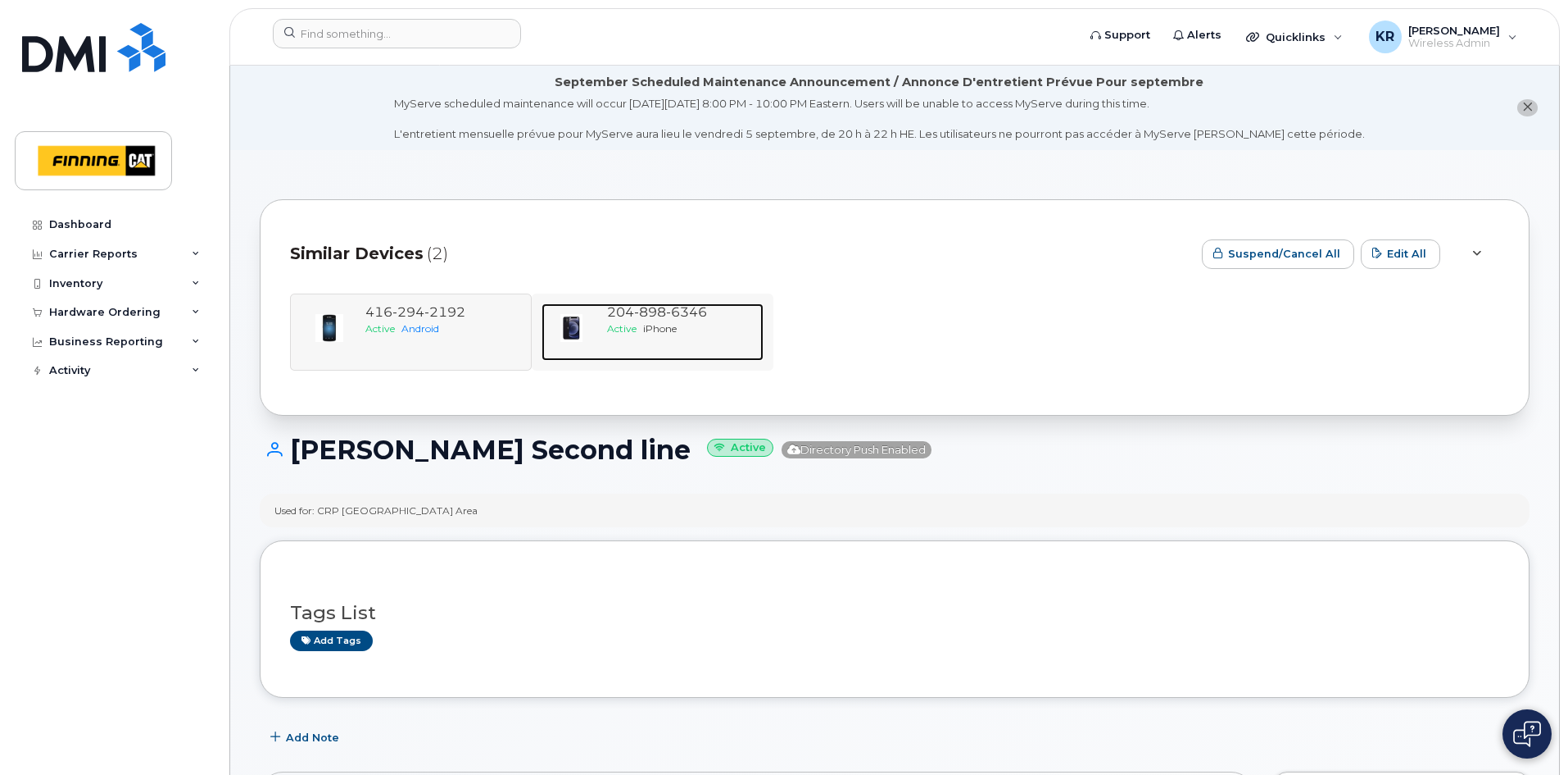
click at [652, 322] on div "Active iPhone" at bounding box center [682, 328] width 150 height 14
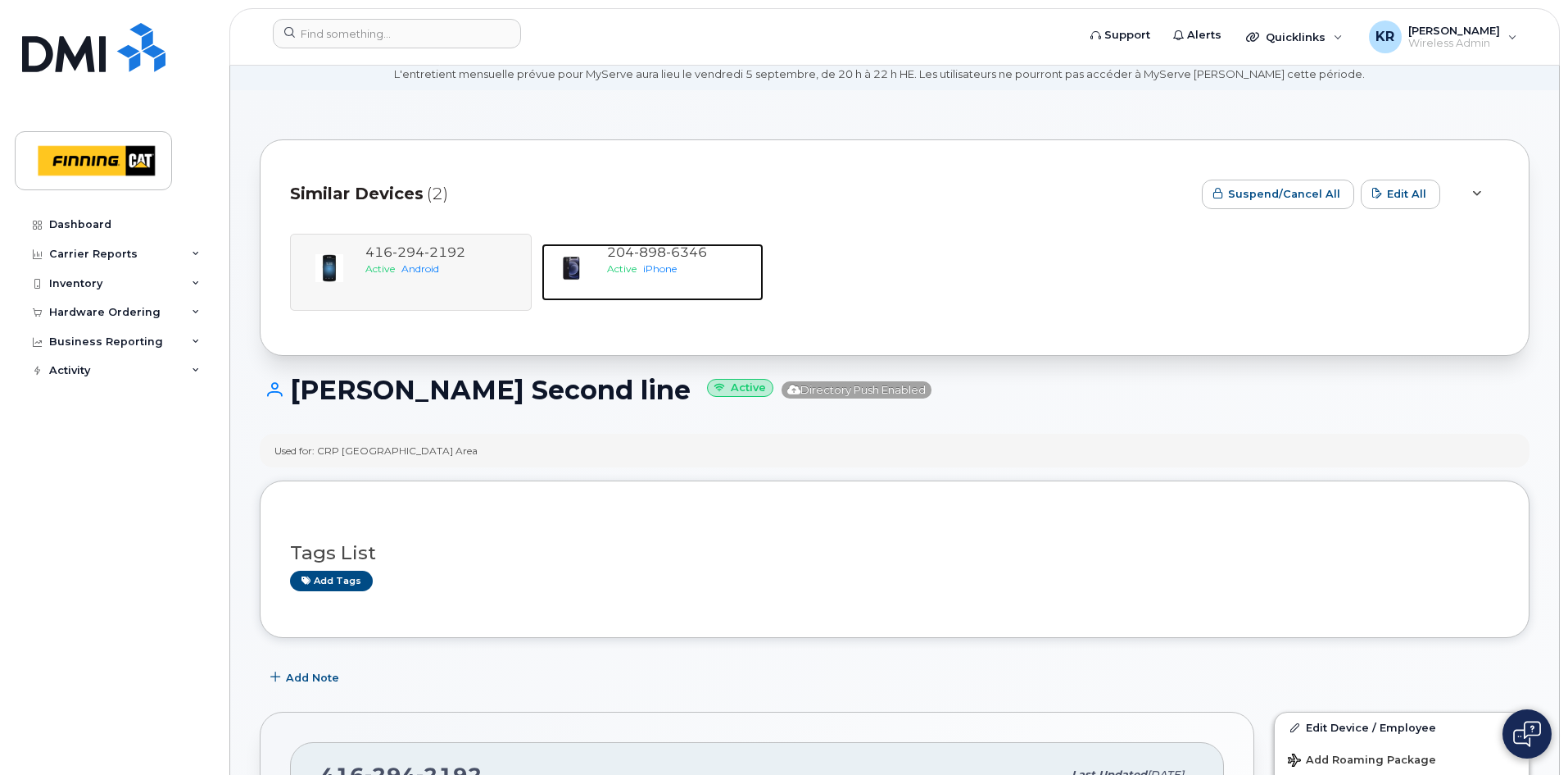
scroll to position [193, 0]
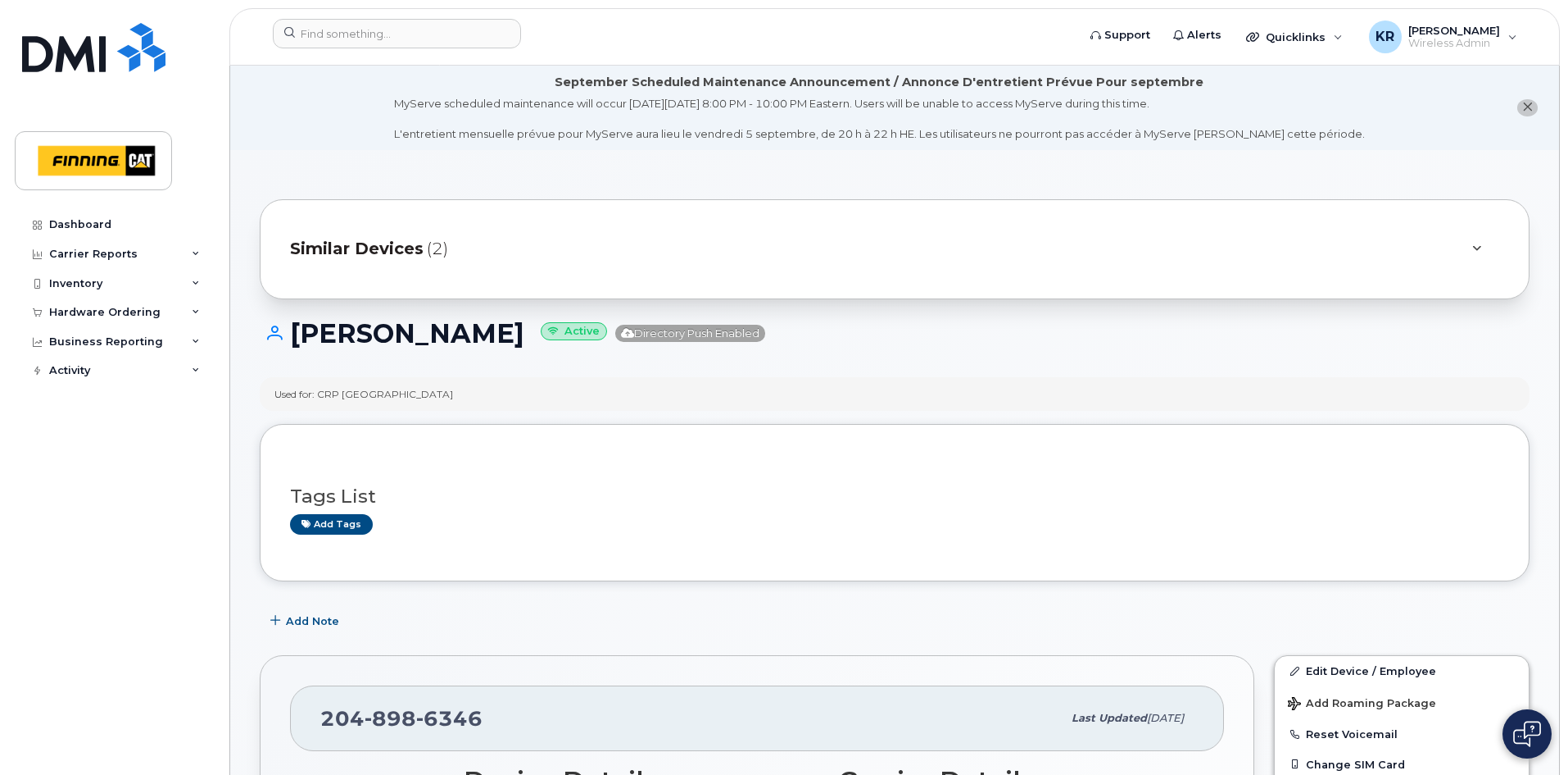
click at [396, 249] on span "Similar Devices" at bounding box center [357, 249] width 133 height 23
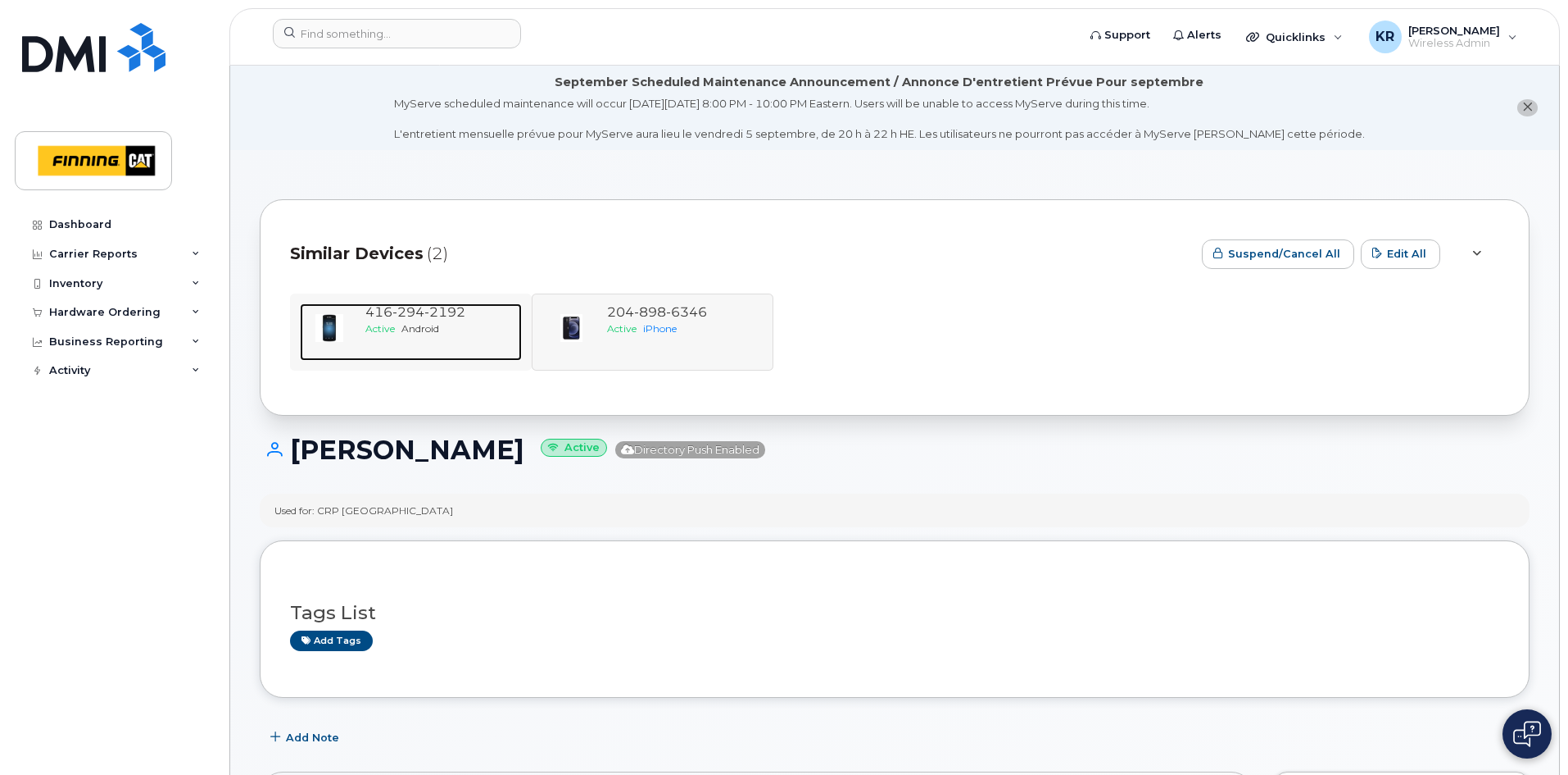
click at [398, 322] on div "Active Android" at bounding box center [440, 328] width 150 height 14
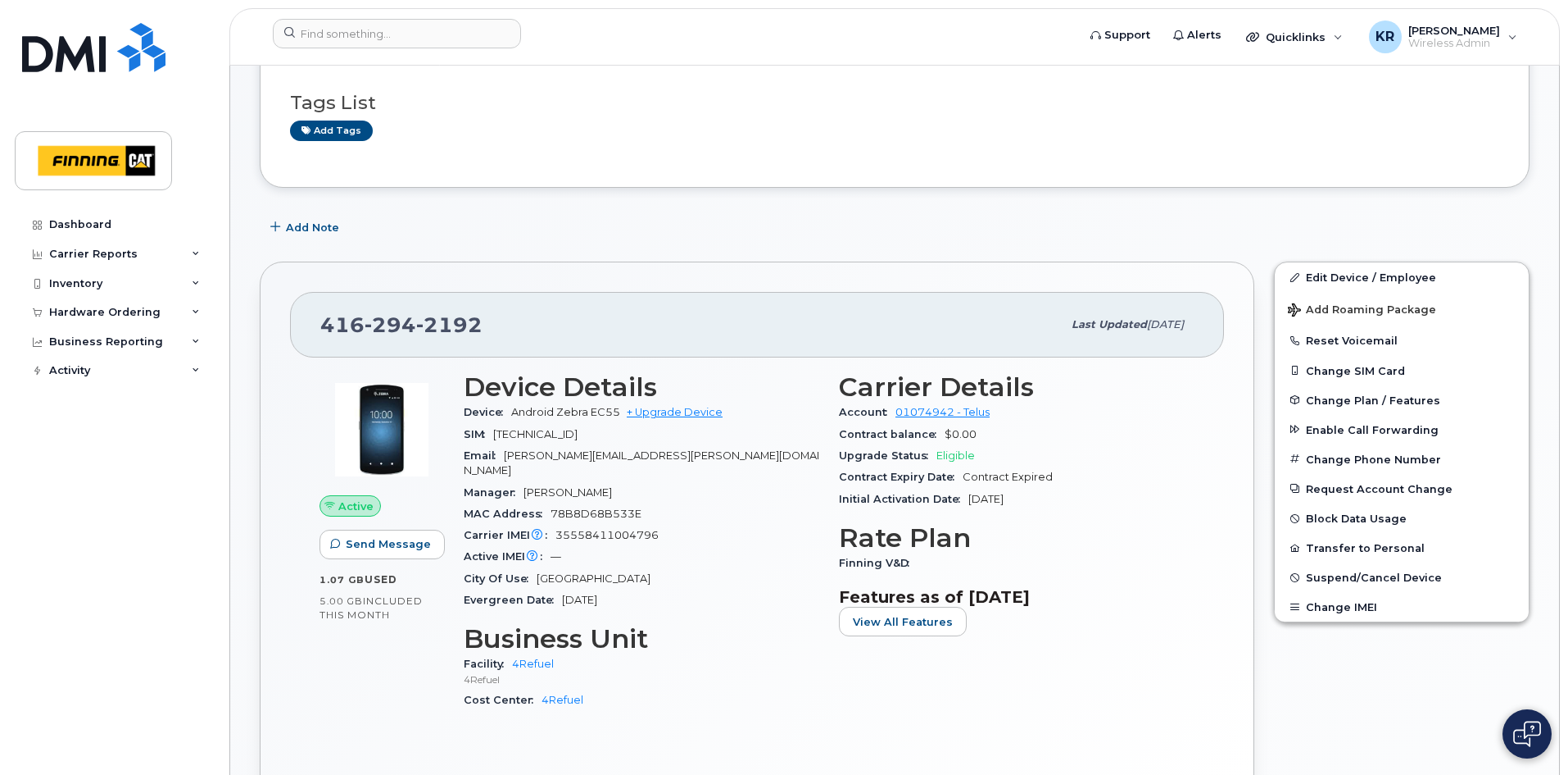
scroll to position [410, 0]
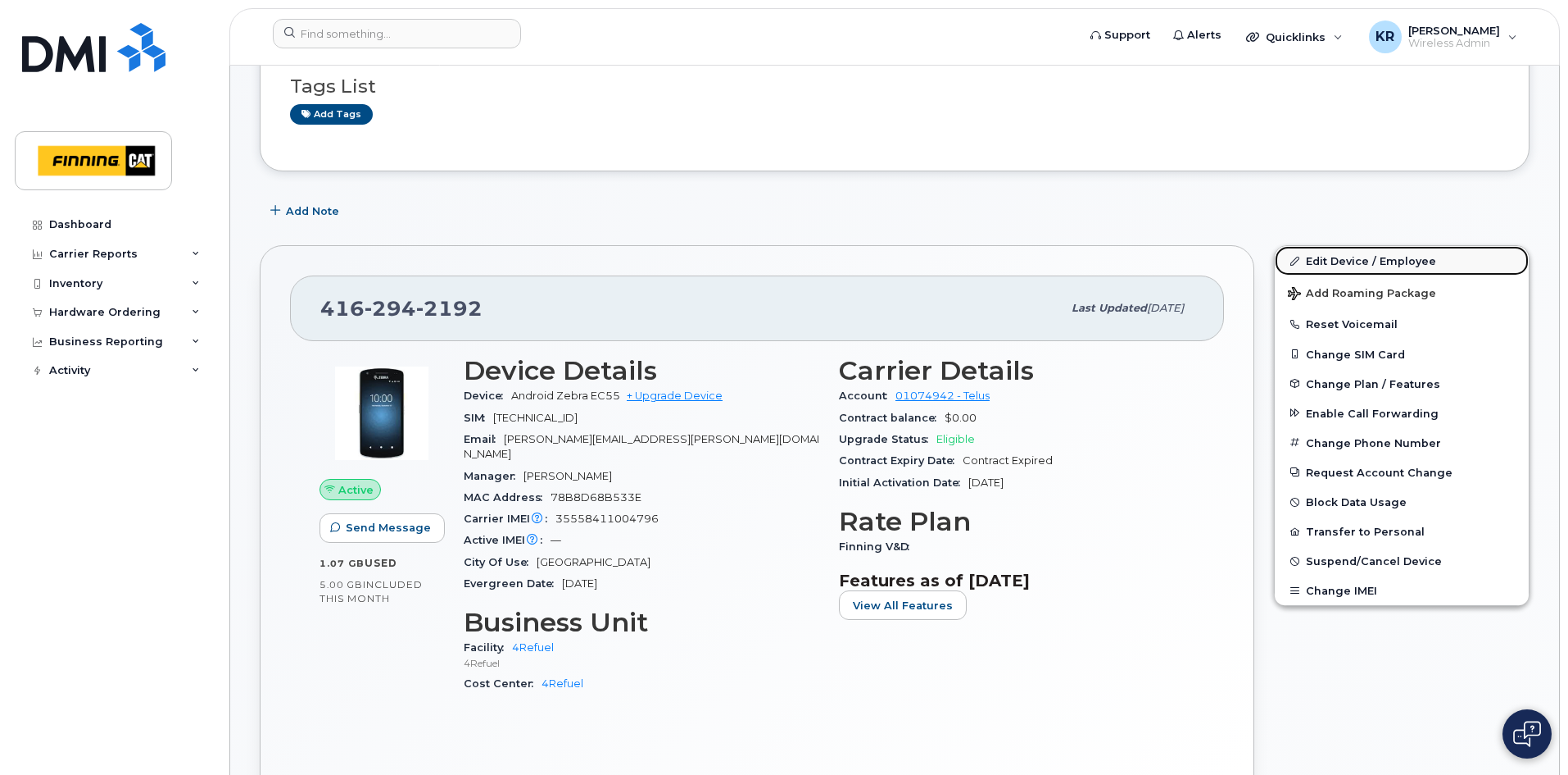
click at [1345, 260] on link "Edit Device / Employee" at bounding box center [1401, 260] width 254 height 30
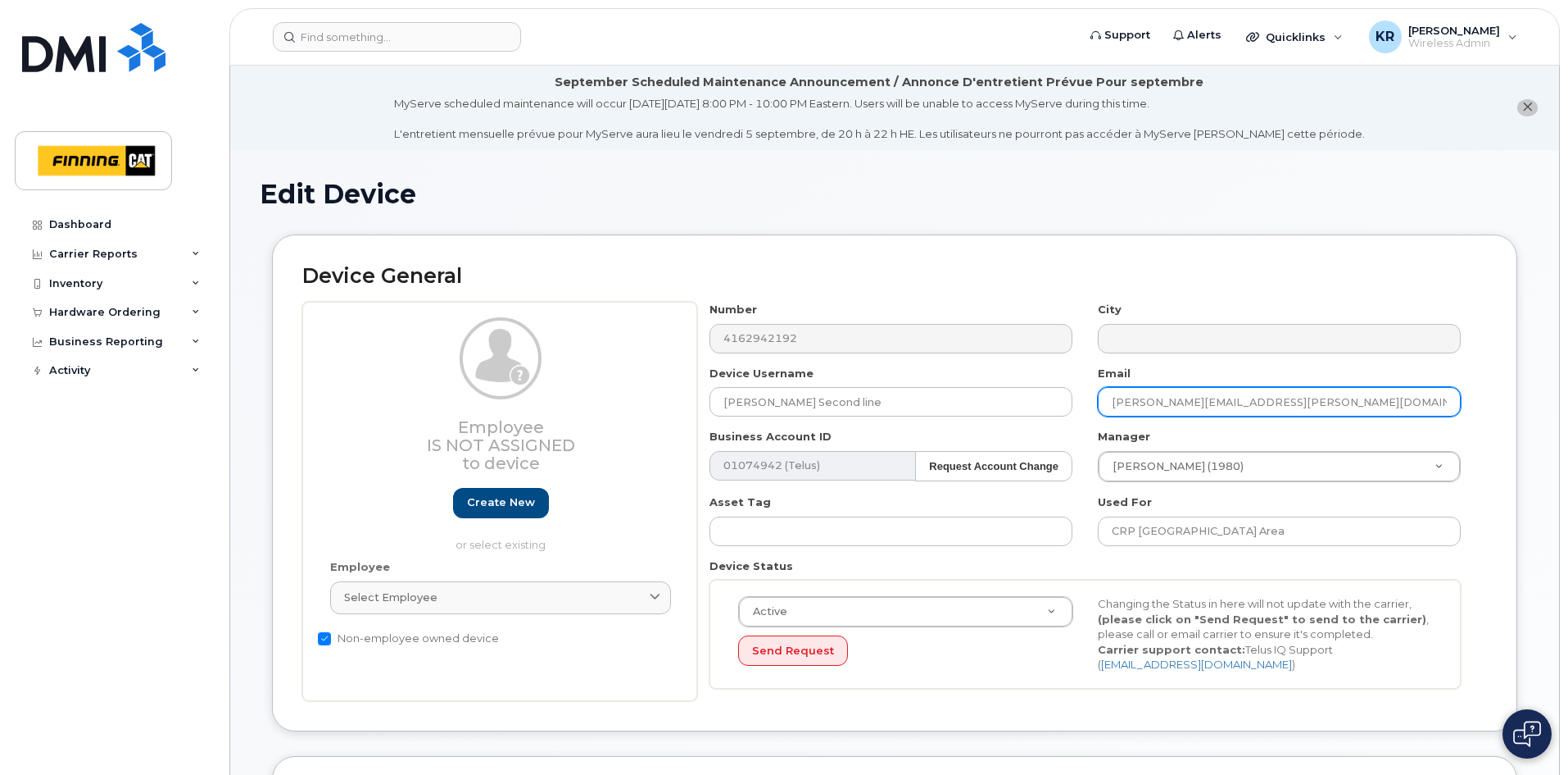
drag, startPoint x: 1292, startPoint y: 400, endPoint x: 1091, endPoint y: 395, distance: 201.1
click at [1091, 395] on div "Email Gurpreet.Singh@4refuel.com" at bounding box center [1279, 391] width 388 height 51
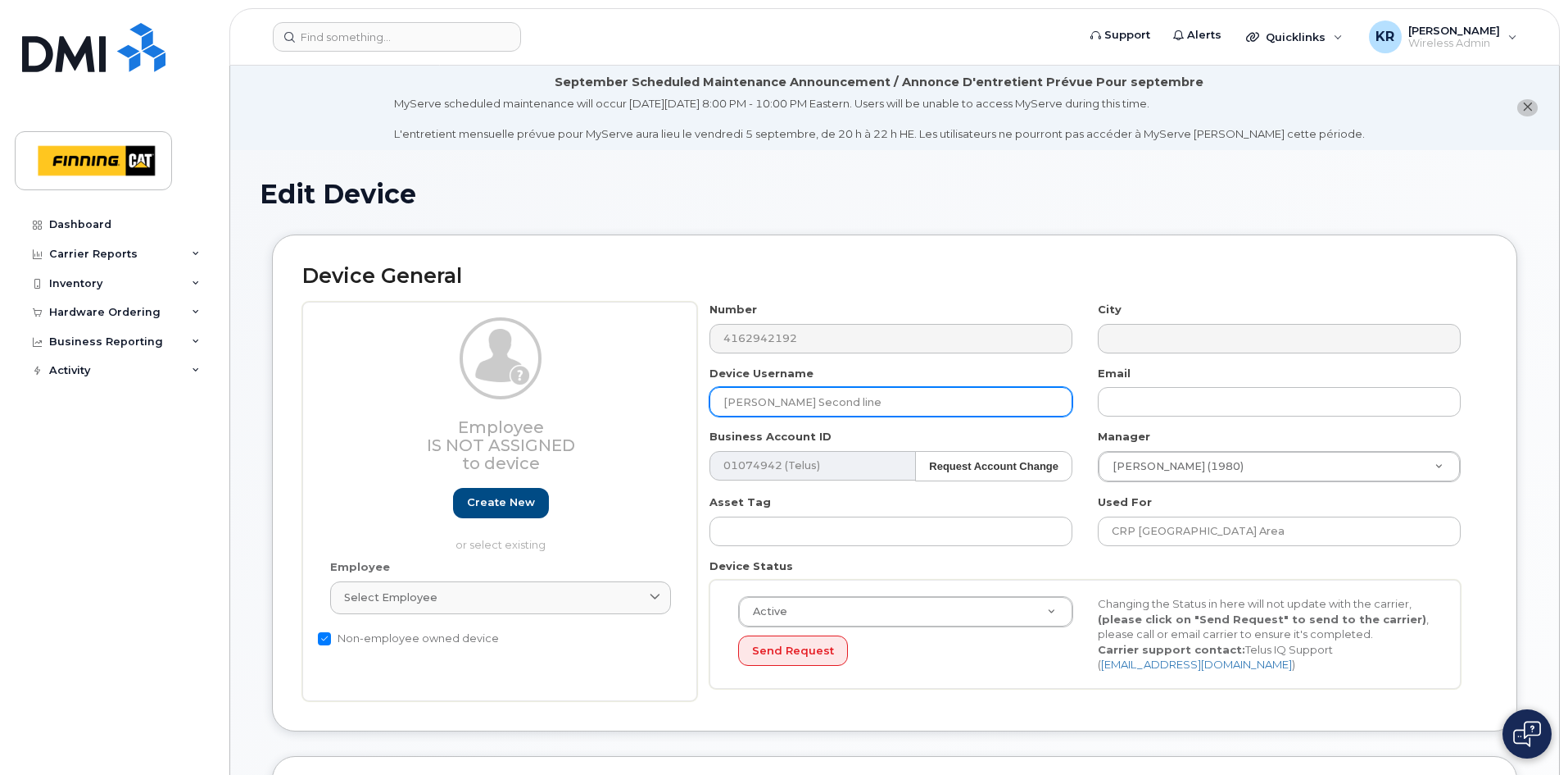
drag, startPoint x: 876, startPoint y: 401, endPoint x: 803, endPoint y: 400, distance: 73.0
click at [803, 400] on input "Jaspreet Singh Second line" at bounding box center [891, 401] width 363 height 30
type input "[PERSON_NAME]"
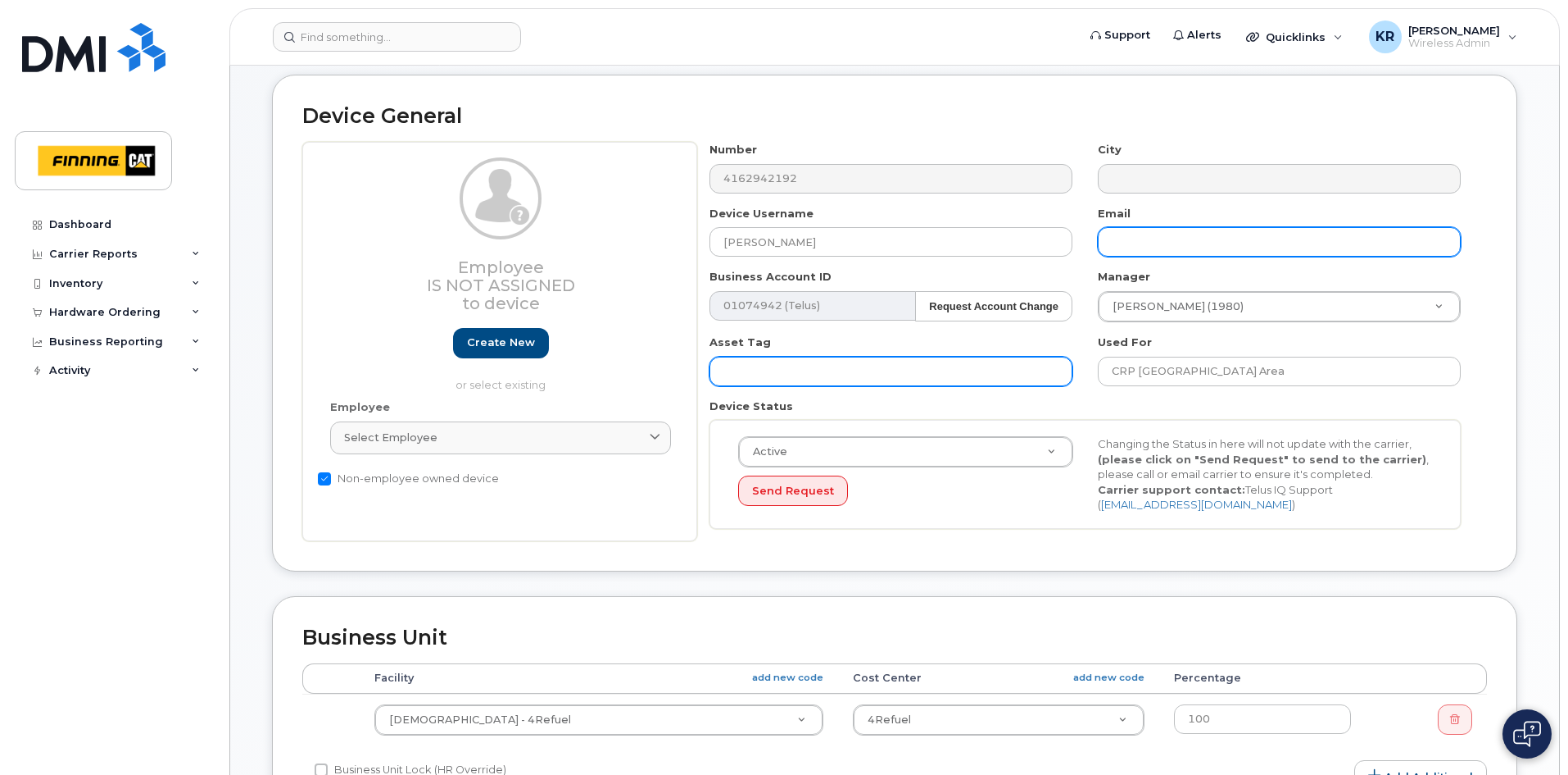
scroll to position [164, 0]
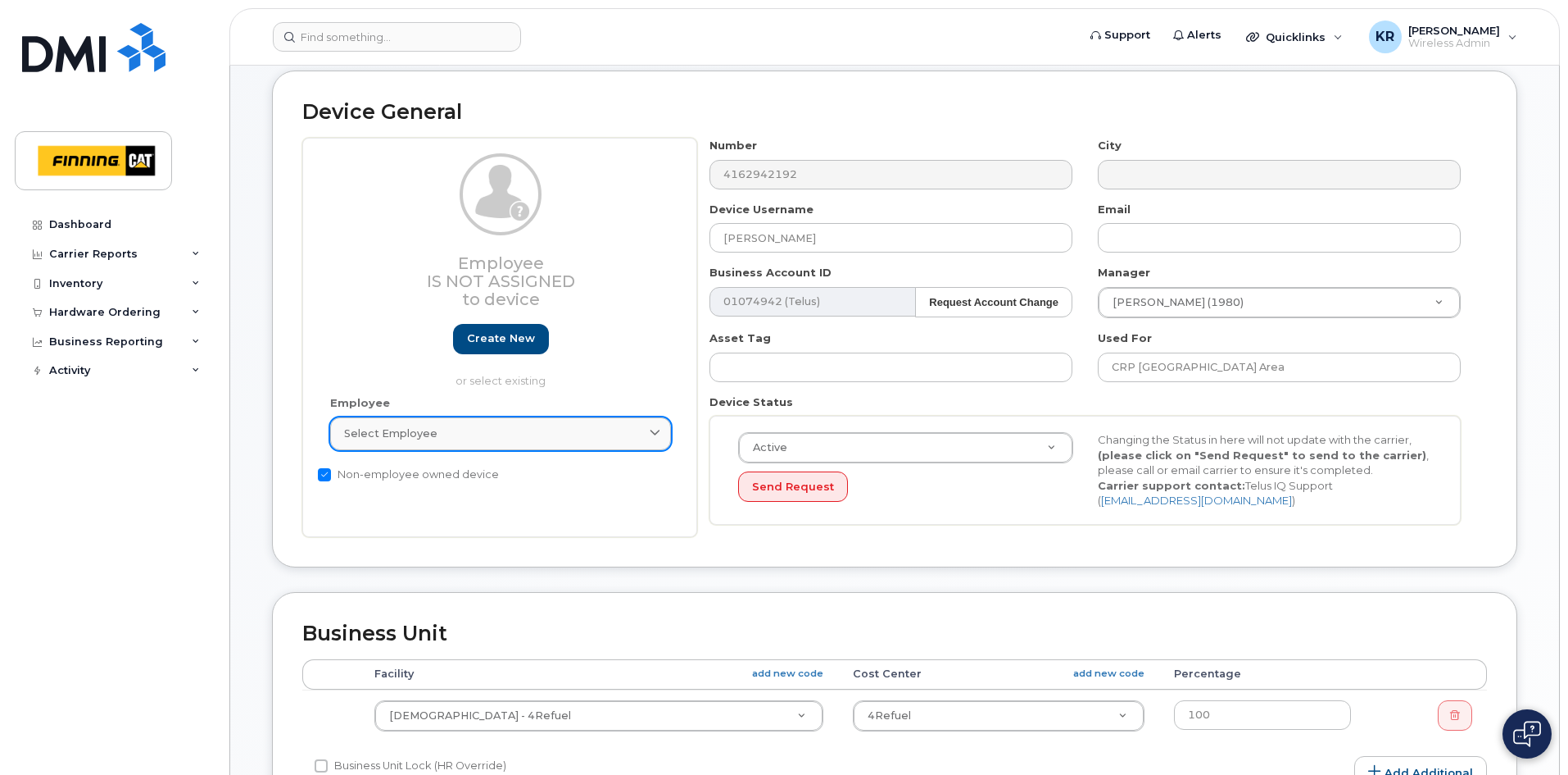
click at [431, 440] on span "Select employee" at bounding box center [391, 433] width 94 height 15
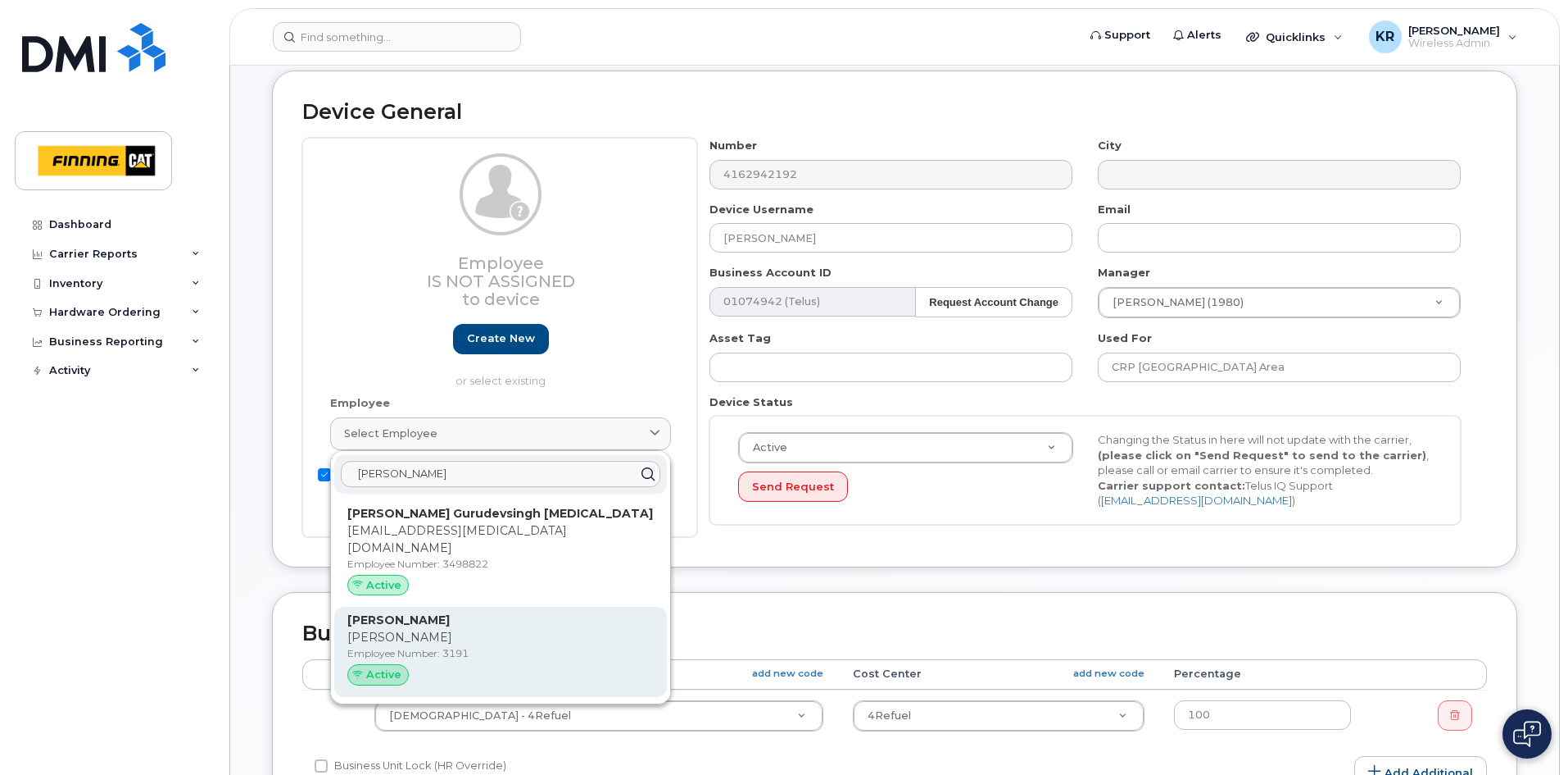
type input "jaspreet"
click at [439, 630] on div "Jaspreet Singh Arpinder Singh Employee Number: 3191 Active" at bounding box center [501, 652] width 306 height 80
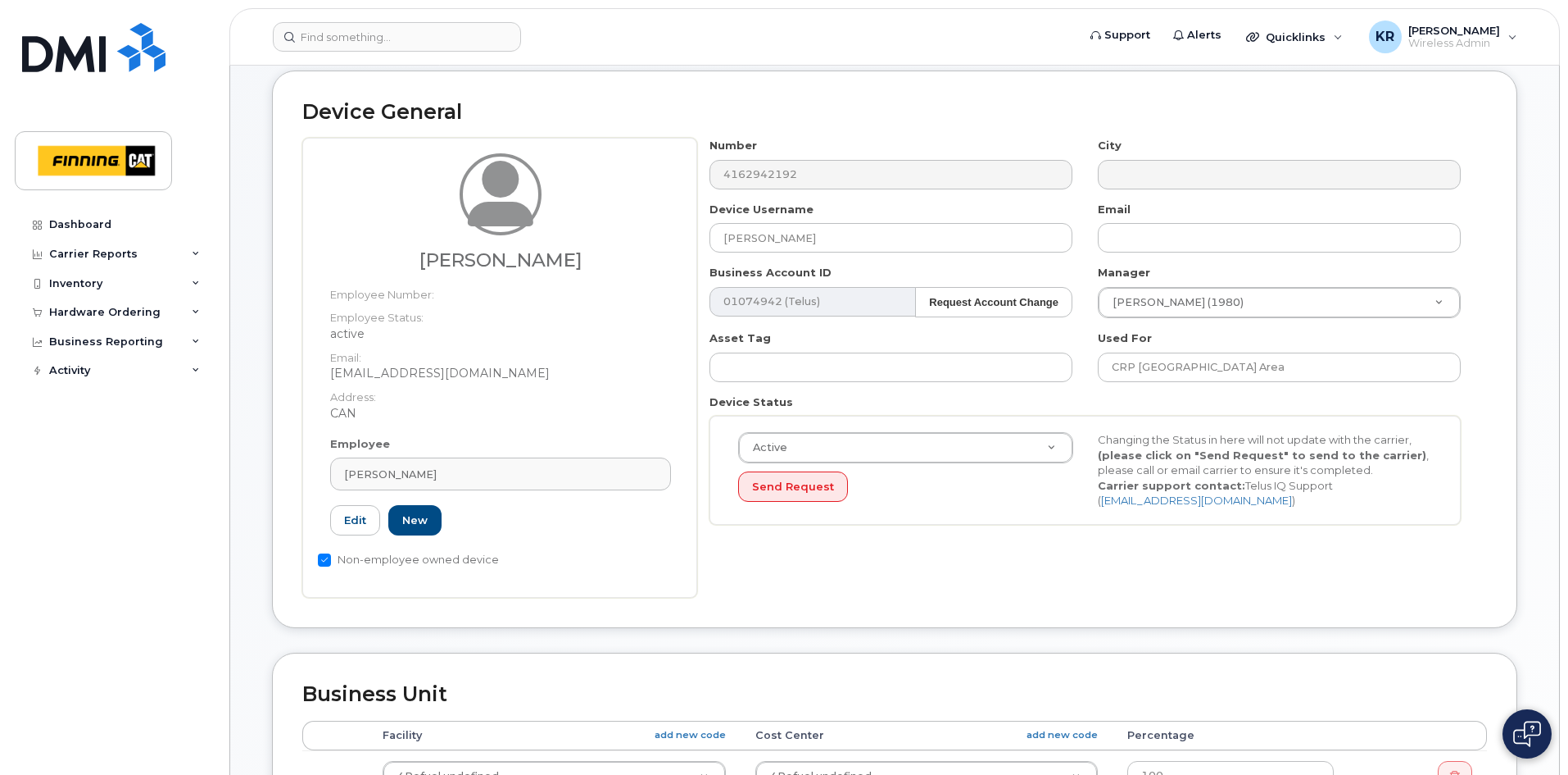
type input "3191"
type input "[EMAIL_ADDRESS][DOMAIN_NAME]"
type input "2158003"
type input "2158004"
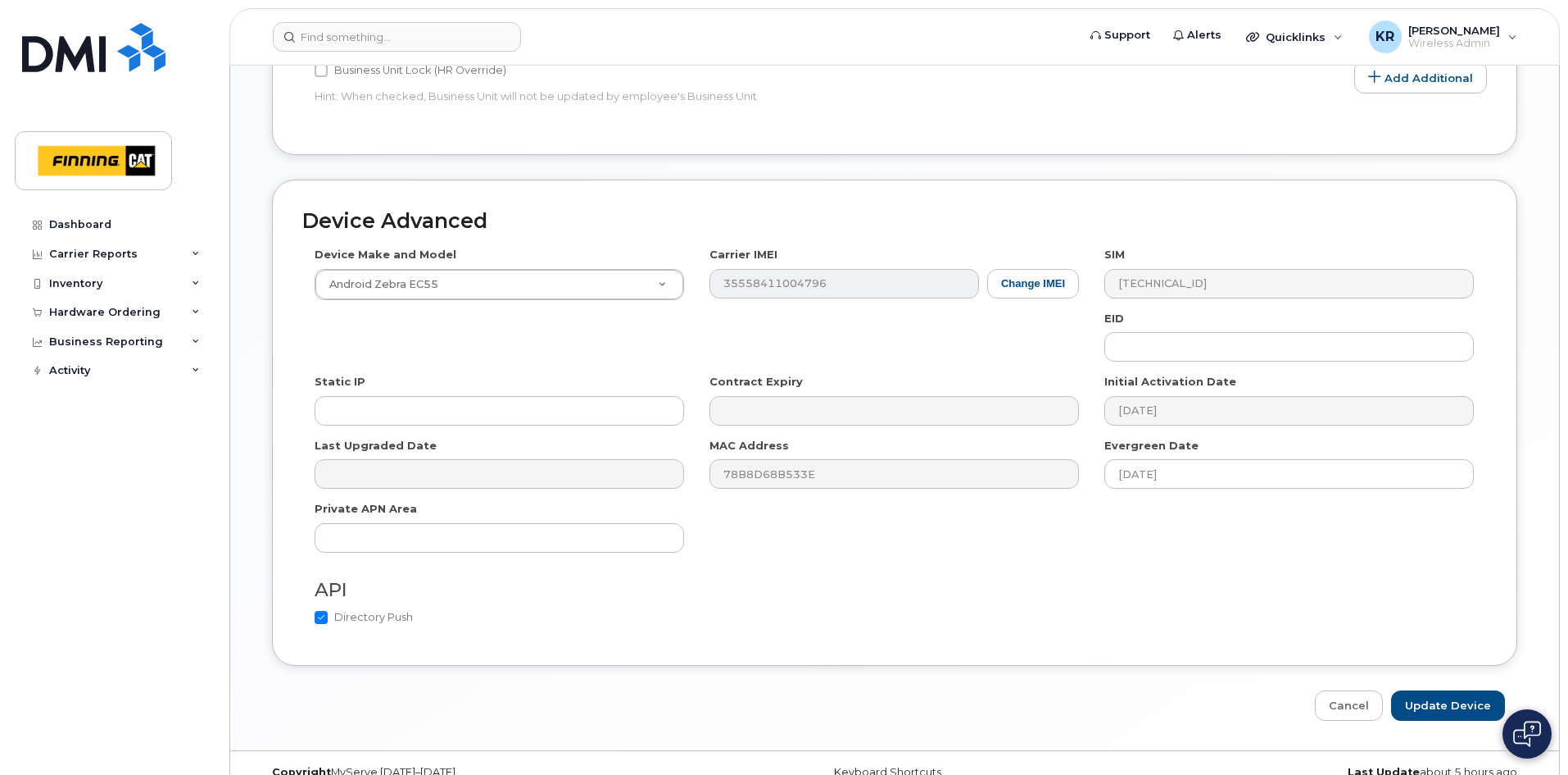
scroll to position [947, 0]
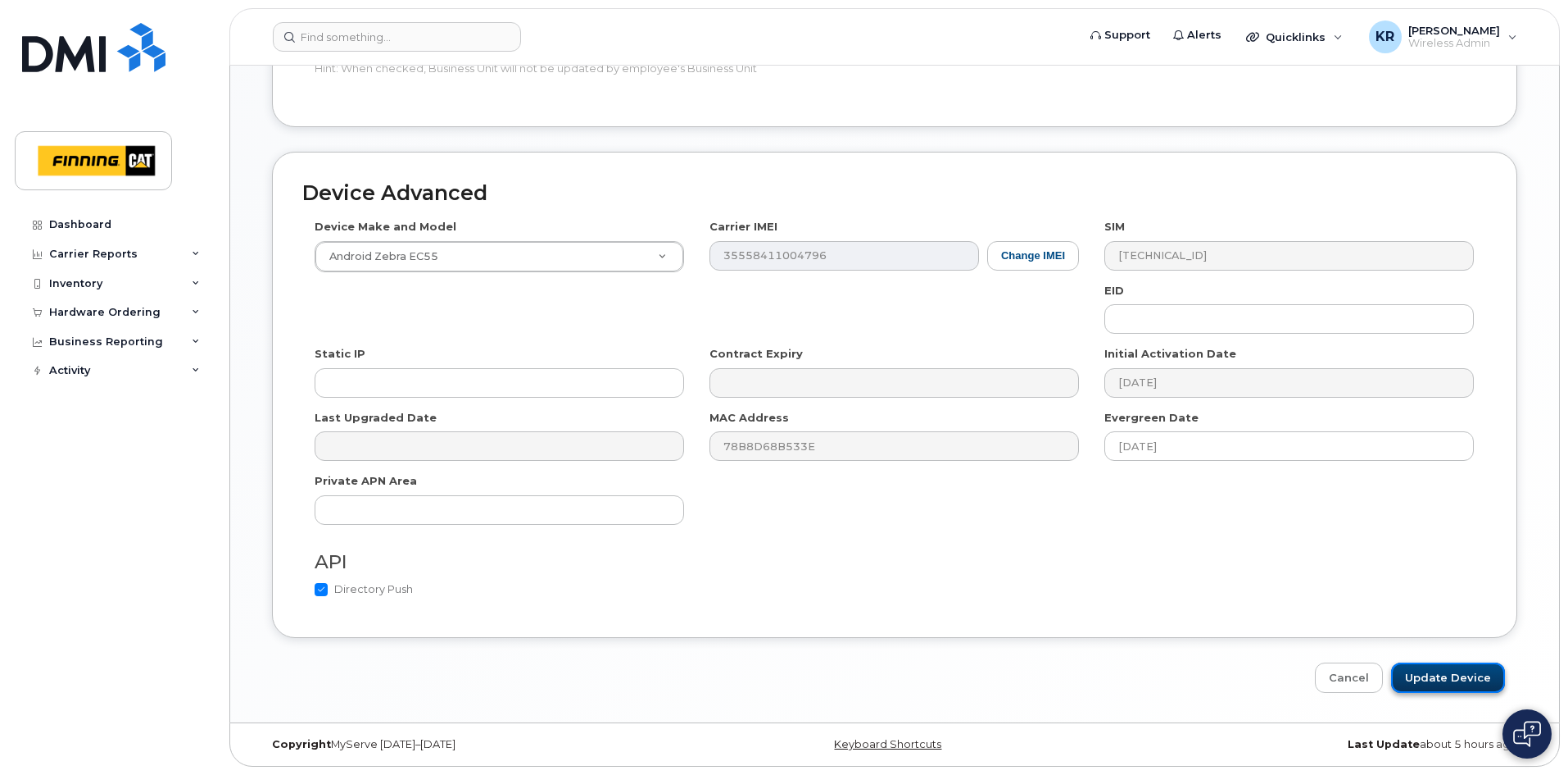
click at [1439, 671] on input "Update Device" at bounding box center [1447, 678] width 113 height 31
type input "Saving..."
